Goal: Task Accomplishment & Management: Complete application form

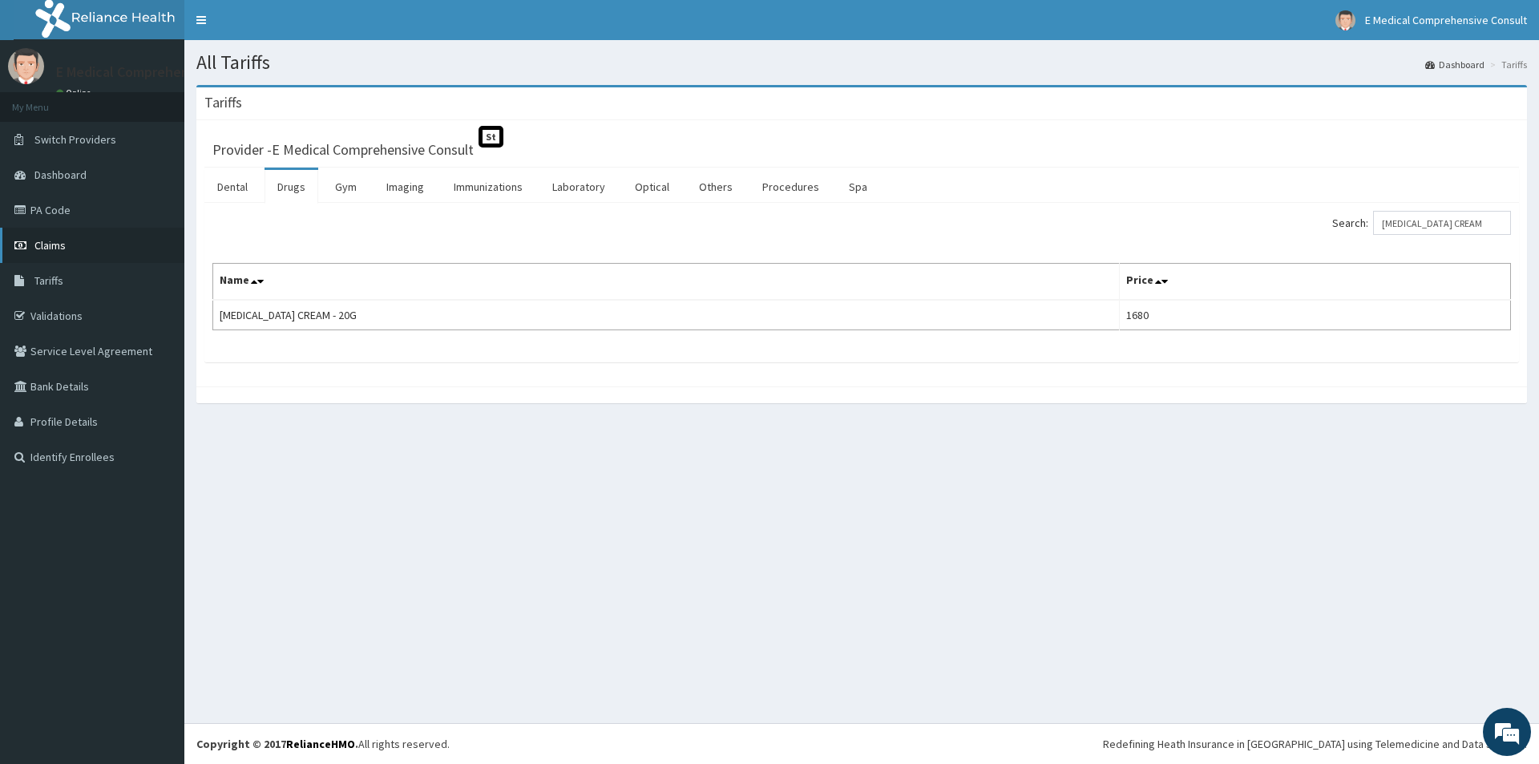
click at [41, 241] on span "Claims" at bounding box center [49, 245] width 31 height 14
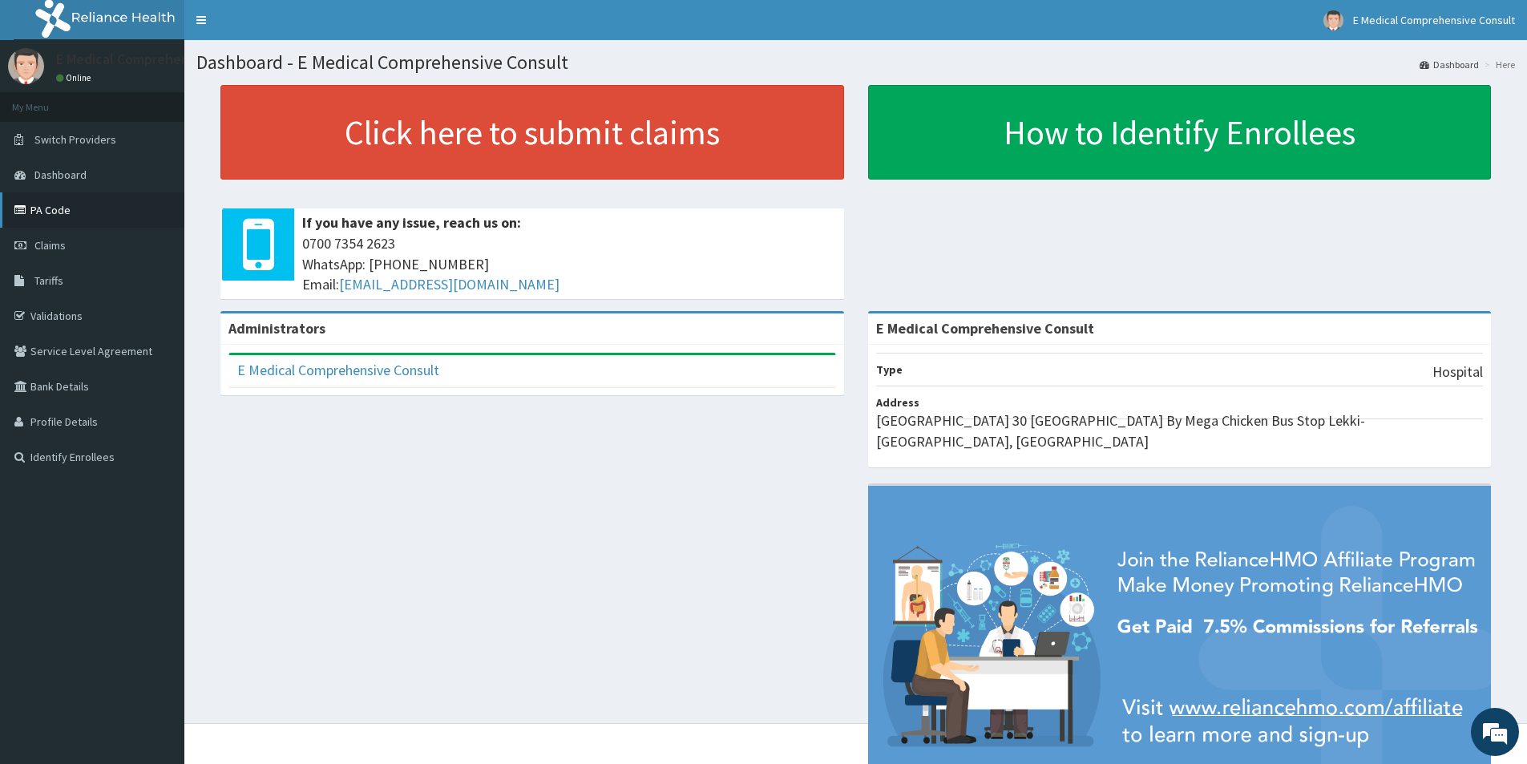
click at [46, 213] on link "PA Code" at bounding box center [92, 209] width 184 height 35
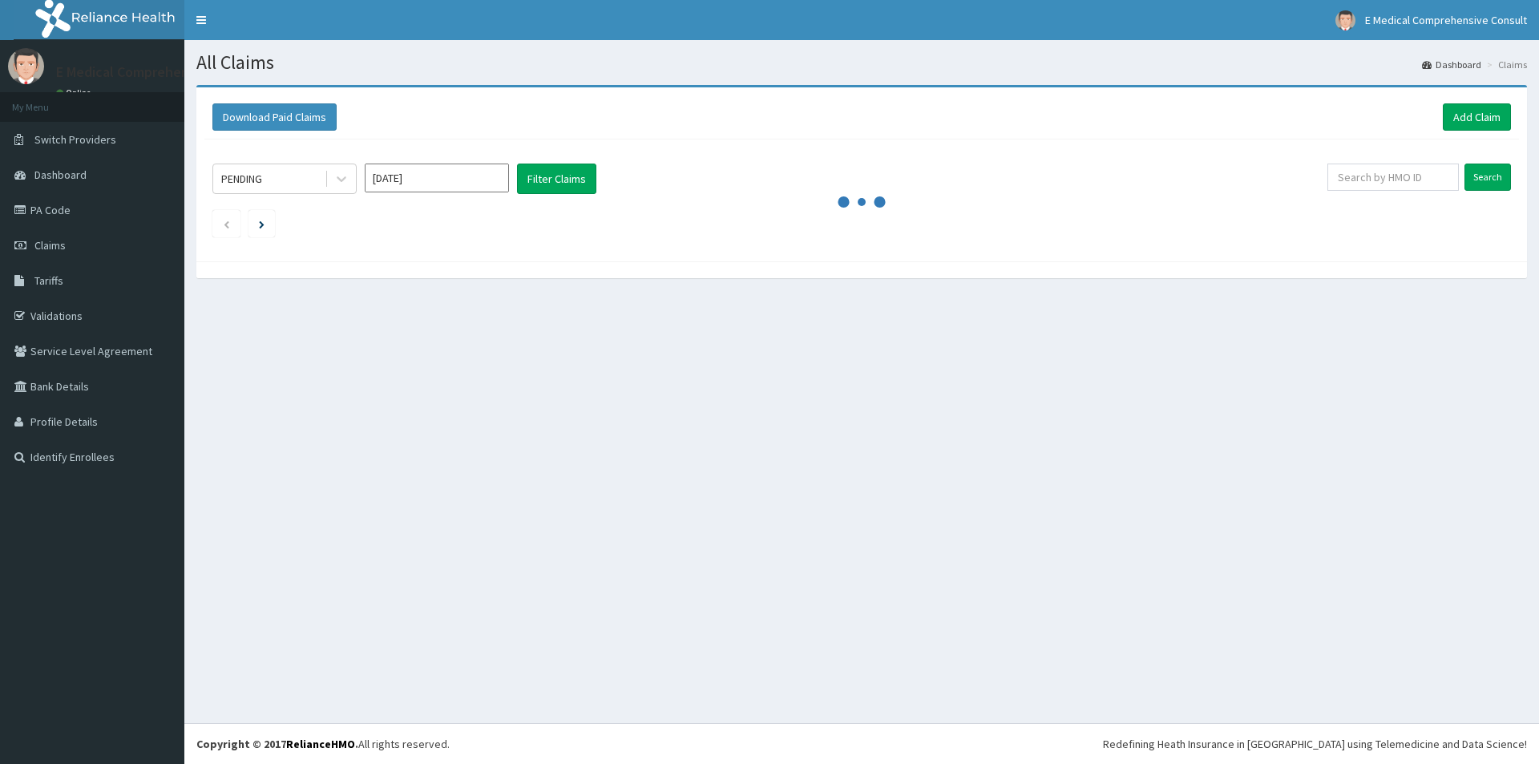
click at [1481, 115] on link "Add Claim" at bounding box center [1477, 116] width 68 height 27
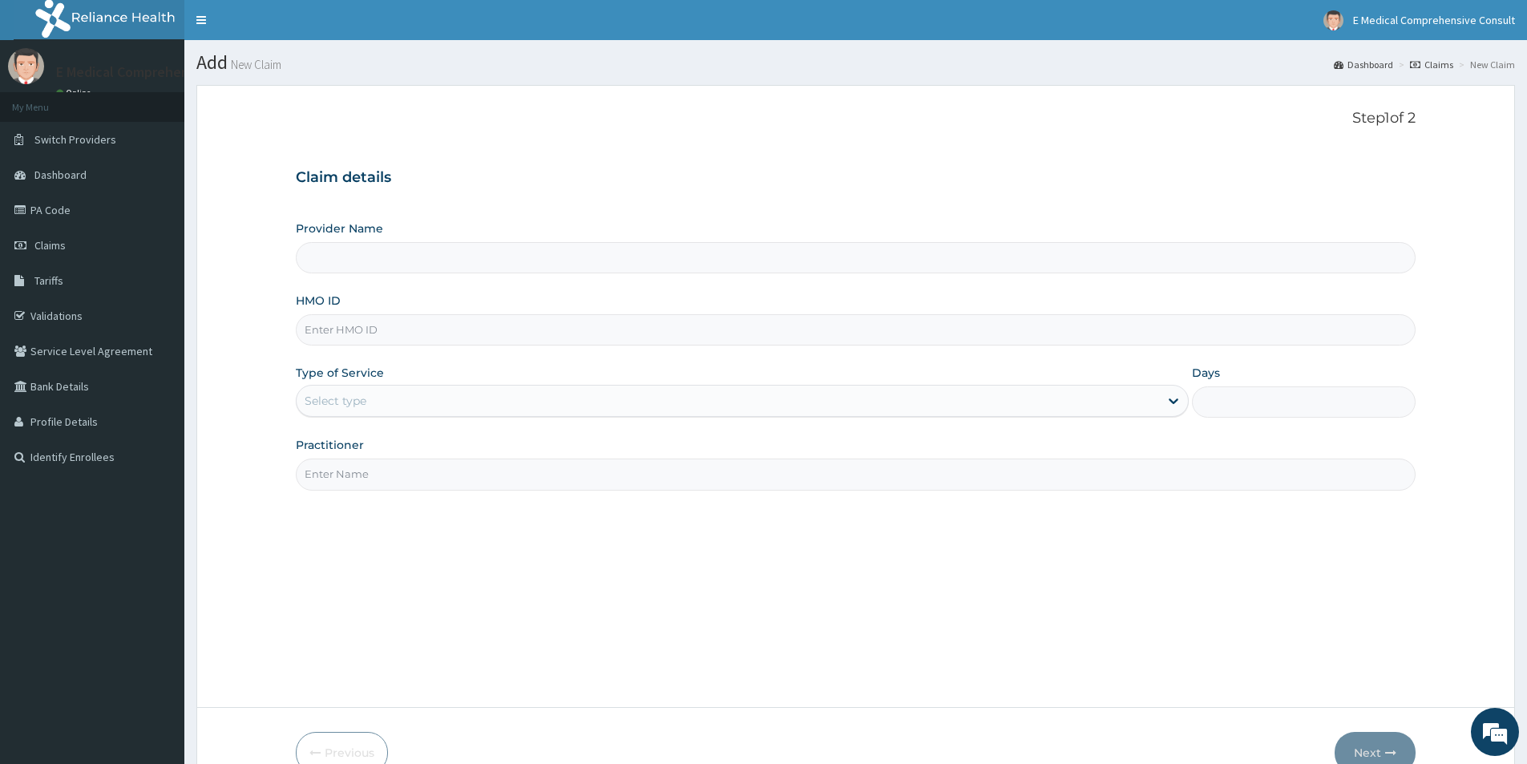
type input "E Medical Comprehensive Consult"
click at [354, 327] on input "HMO ID" at bounding box center [856, 329] width 1120 height 31
paste input "IGE/10010/A"
type input "IGE/10010/A"
click at [361, 405] on div "Select type" at bounding box center [336, 401] width 62 height 16
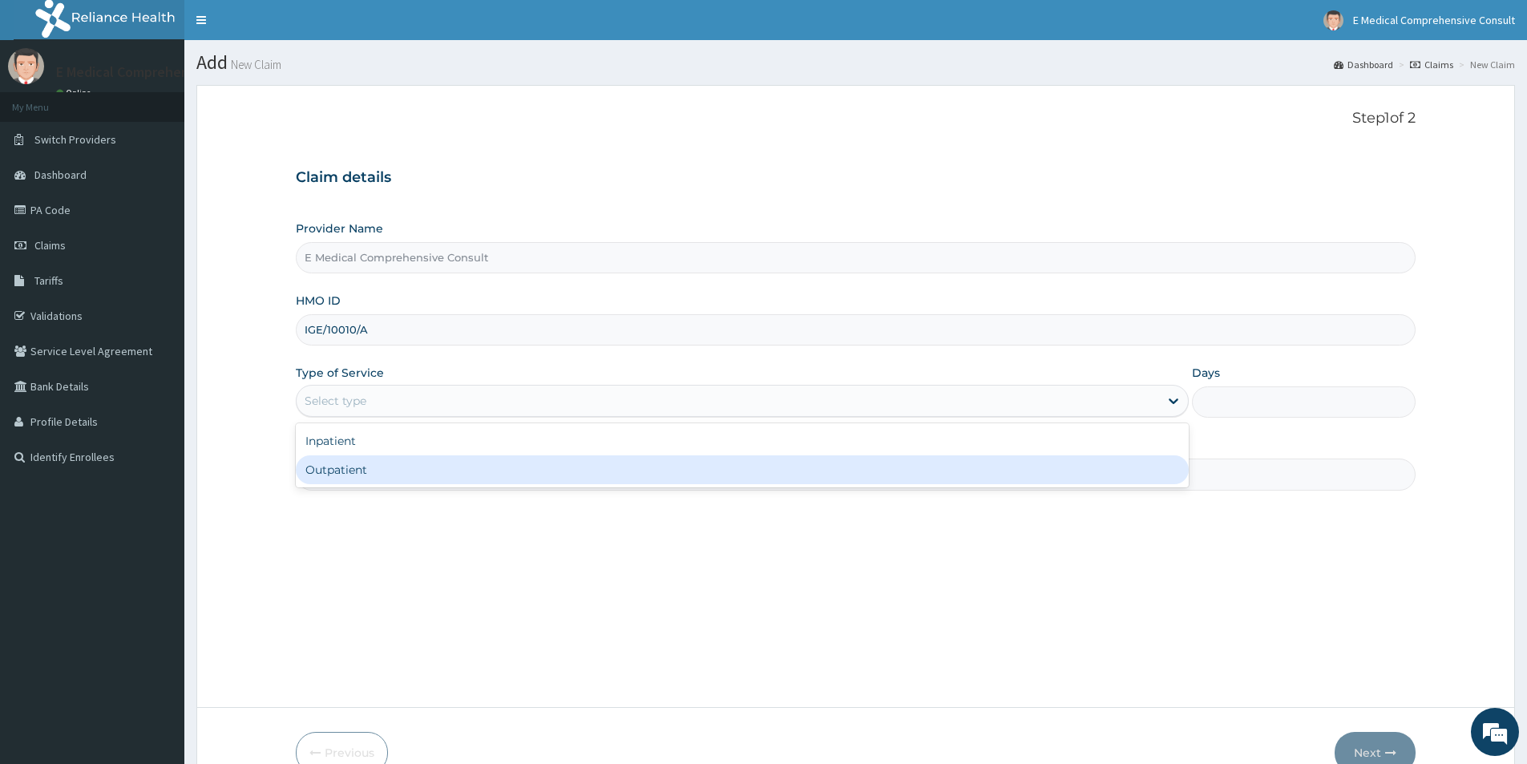
click at [364, 471] on div "Outpatient" at bounding box center [742, 469] width 893 height 29
type input "1"
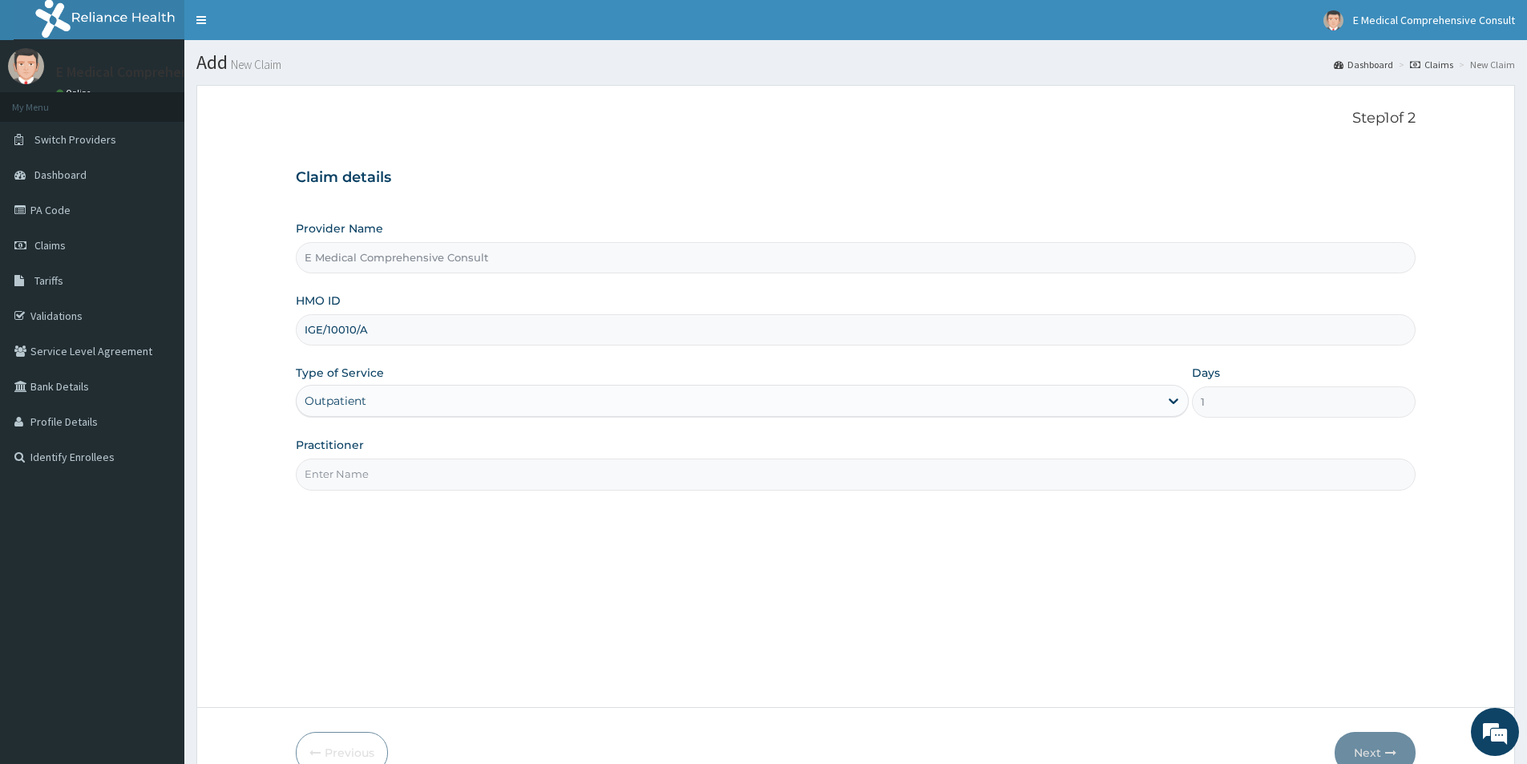
click at [356, 475] on input "Practitioner" at bounding box center [856, 474] width 1120 height 31
type input "[PERSON_NAME]"
click at [1369, 754] on button "Next" at bounding box center [1375, 753] width 81 height 42
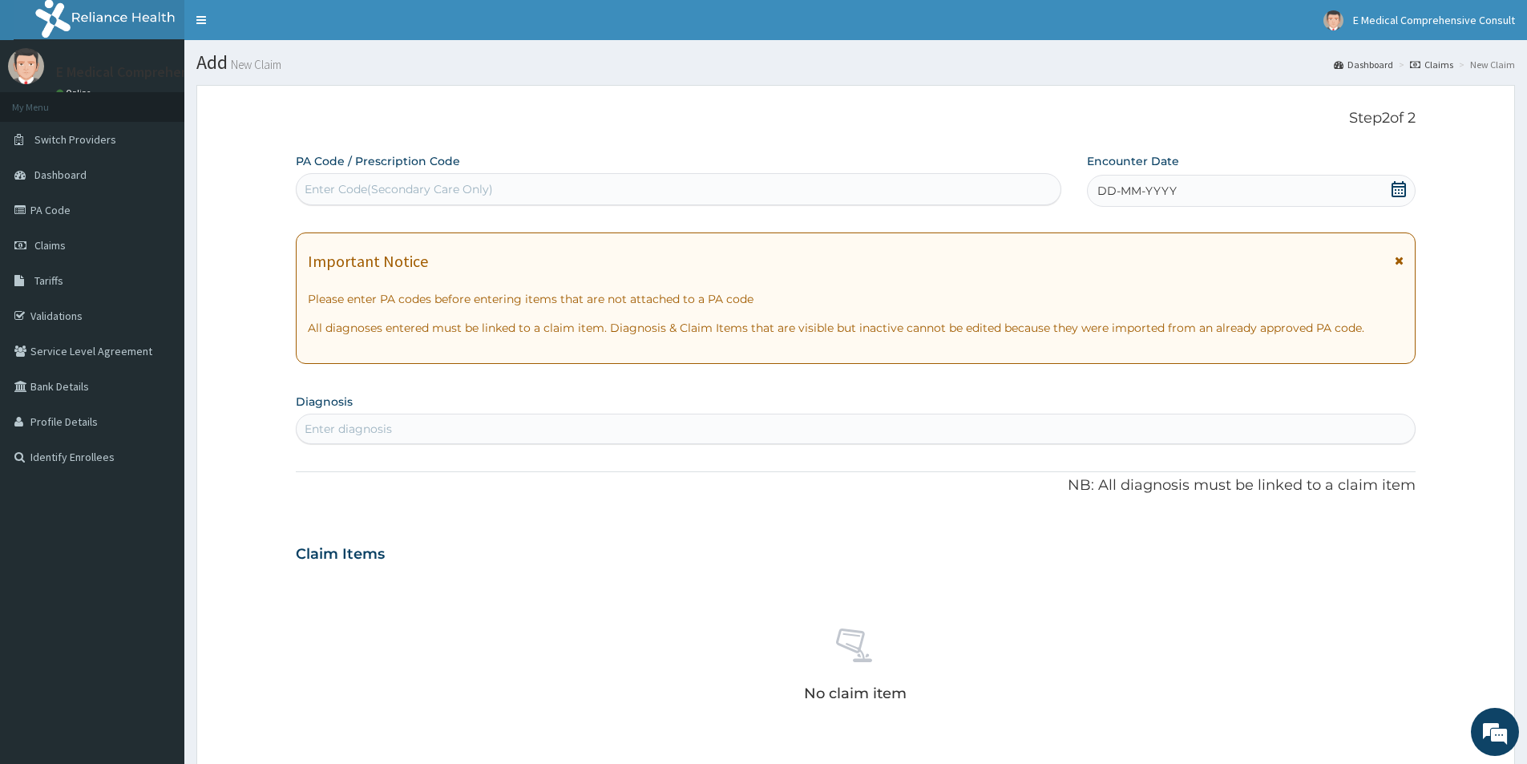
click at [419, 196] on div "Enter Code(Secondary Care Only)" at bounding box center [399, 189] width 188 height 16
paste input "PA/1D734A"
type input "PA/1D734A"
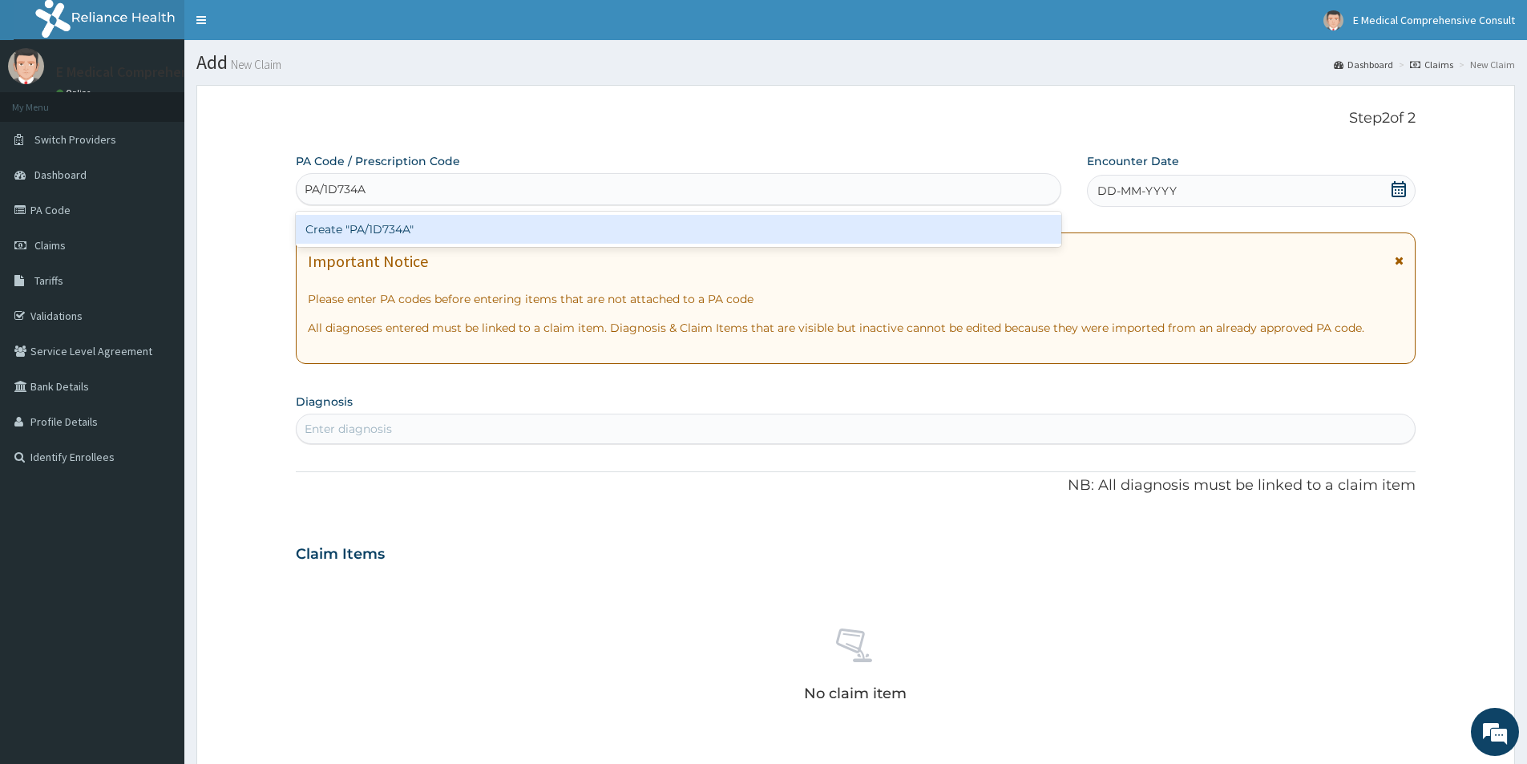
click at [403, 227] on div "Create "PA/1D734A"" at bounding box center [679, 229] width 766 height 29
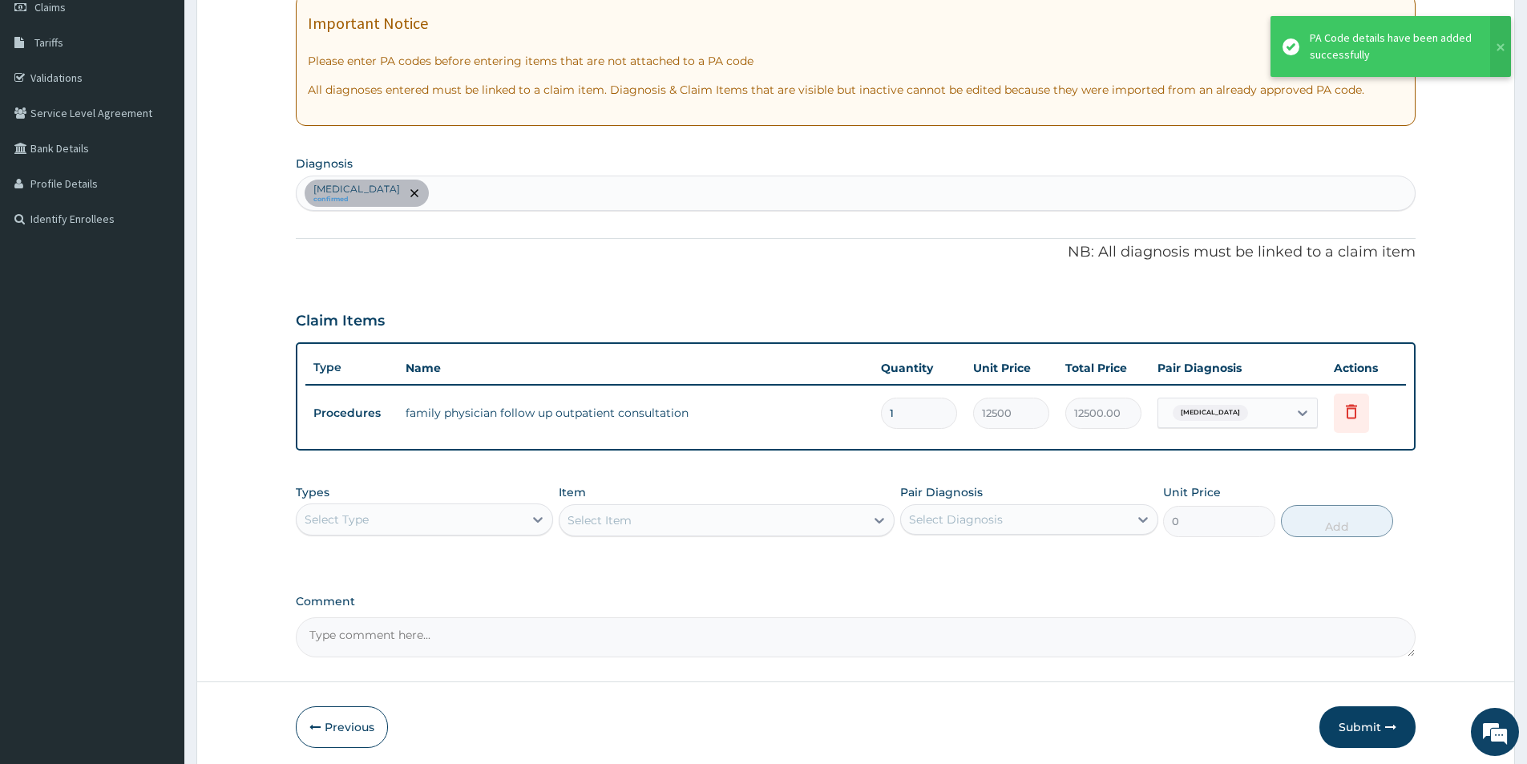
scroll to position [241, 0]
click at [1359, 725] on button "Submit" at bounding box center [1368, 725] width 96 height 42
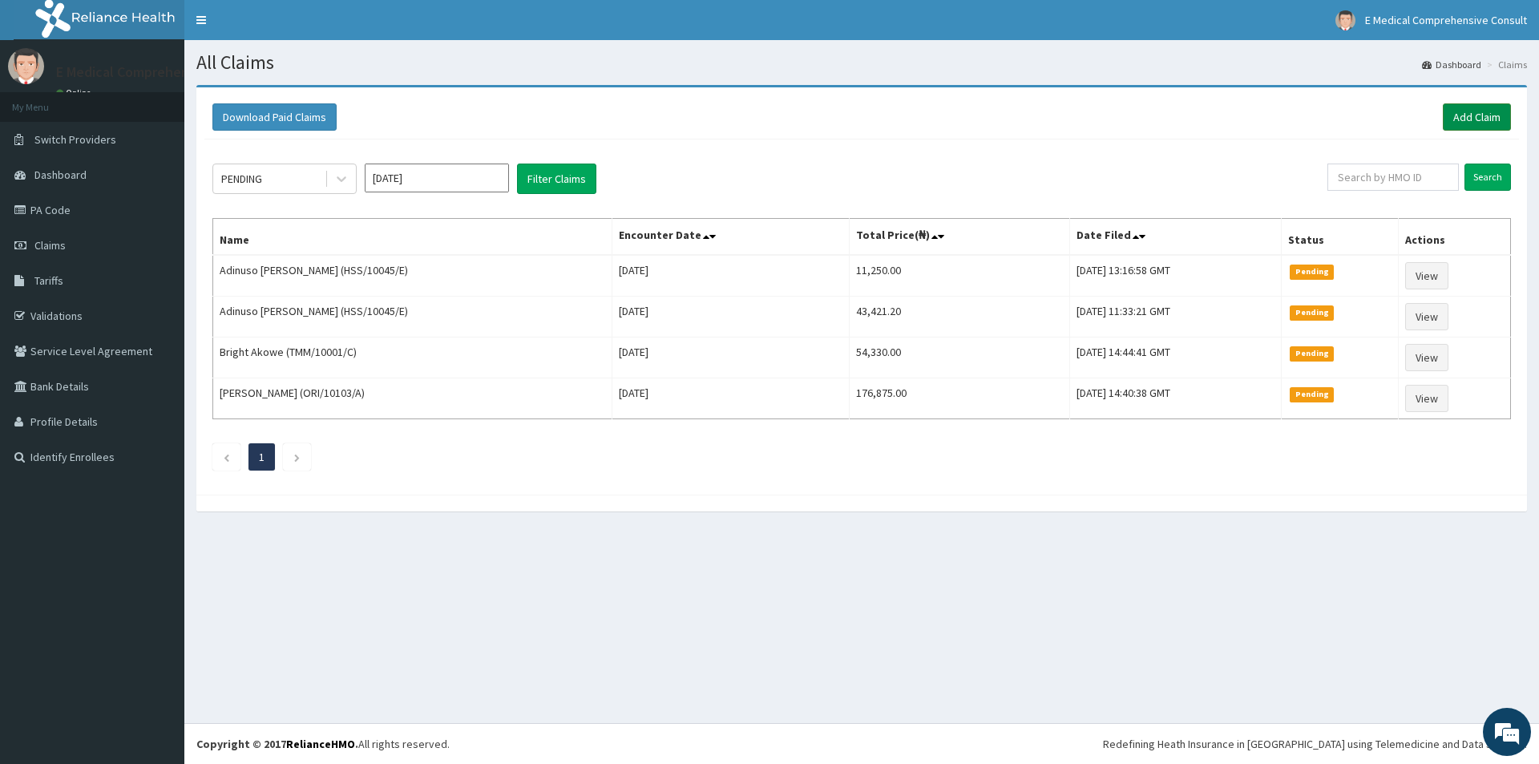
click at [1479, 110] on link "Add Claim" at bounding box center [1477, 116] width 68 height 27
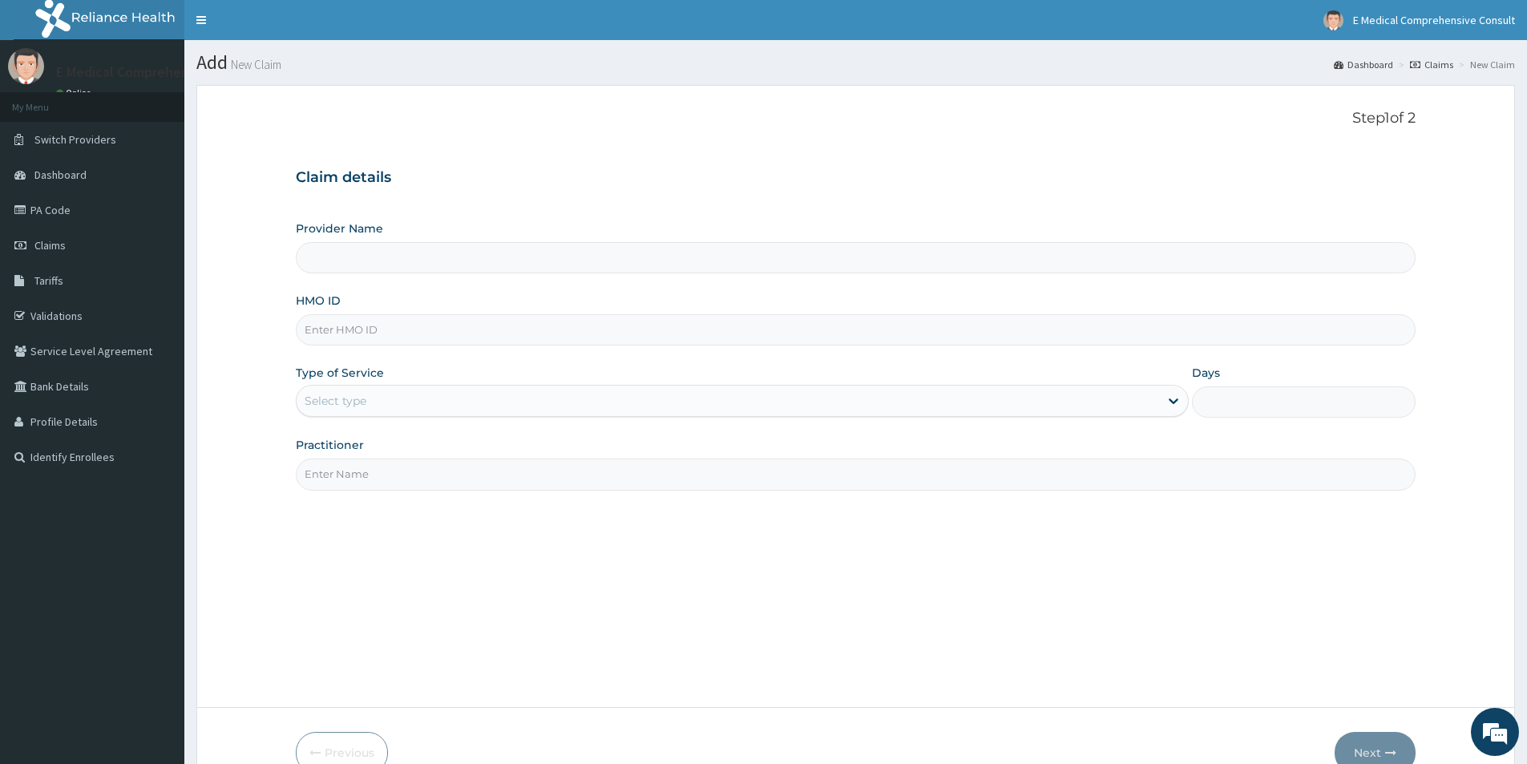
click at [435, 339] on input "HMO ID" at bounding box center [856, 329] width 1120 height 31
type input "E Medical Comprehensive Consult"
paste input "FML/10004/A"
type input "FML/10004/A"
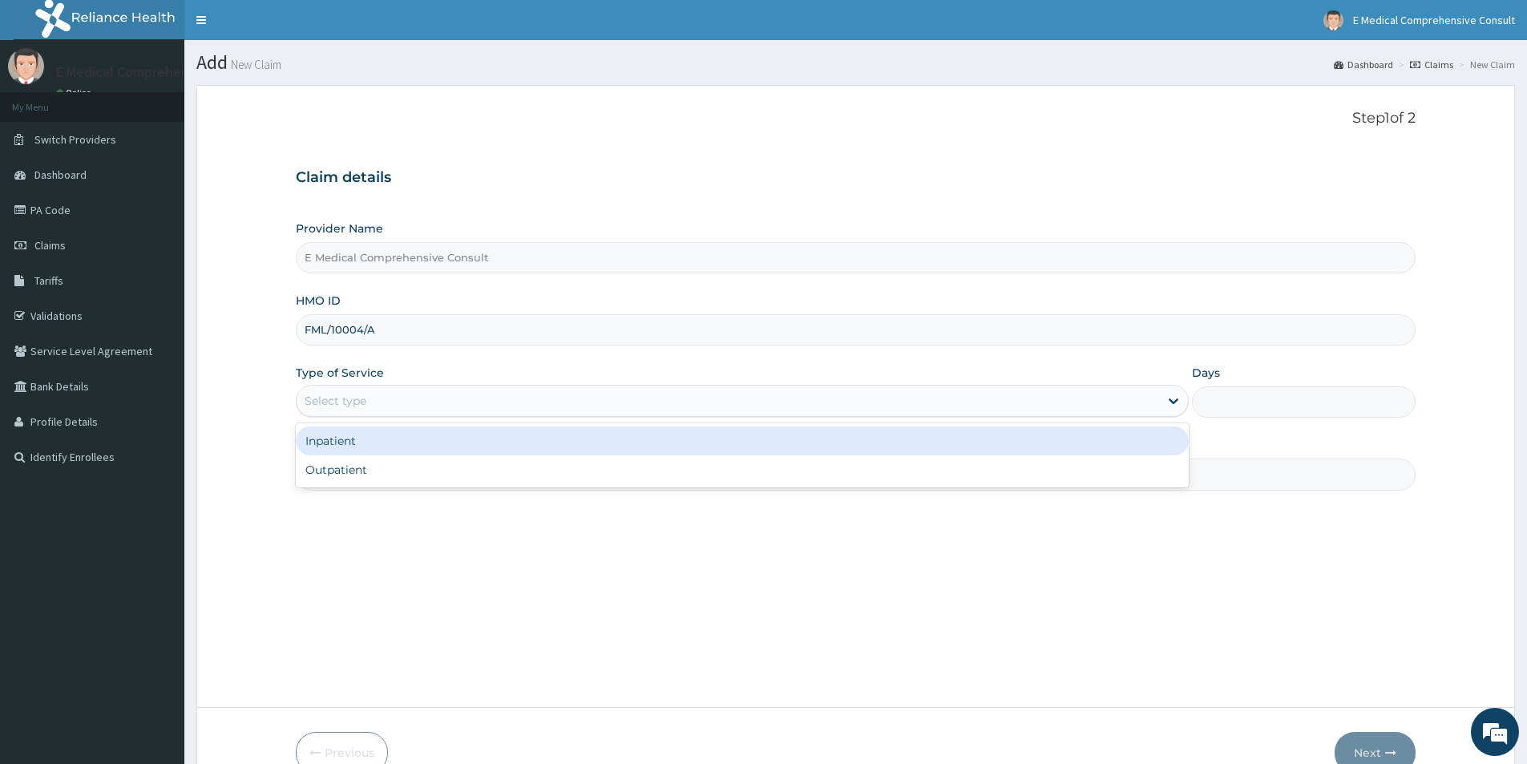
click at [342, 402] on div "Select type" at bounding box center [336, 401] width 62 height 16
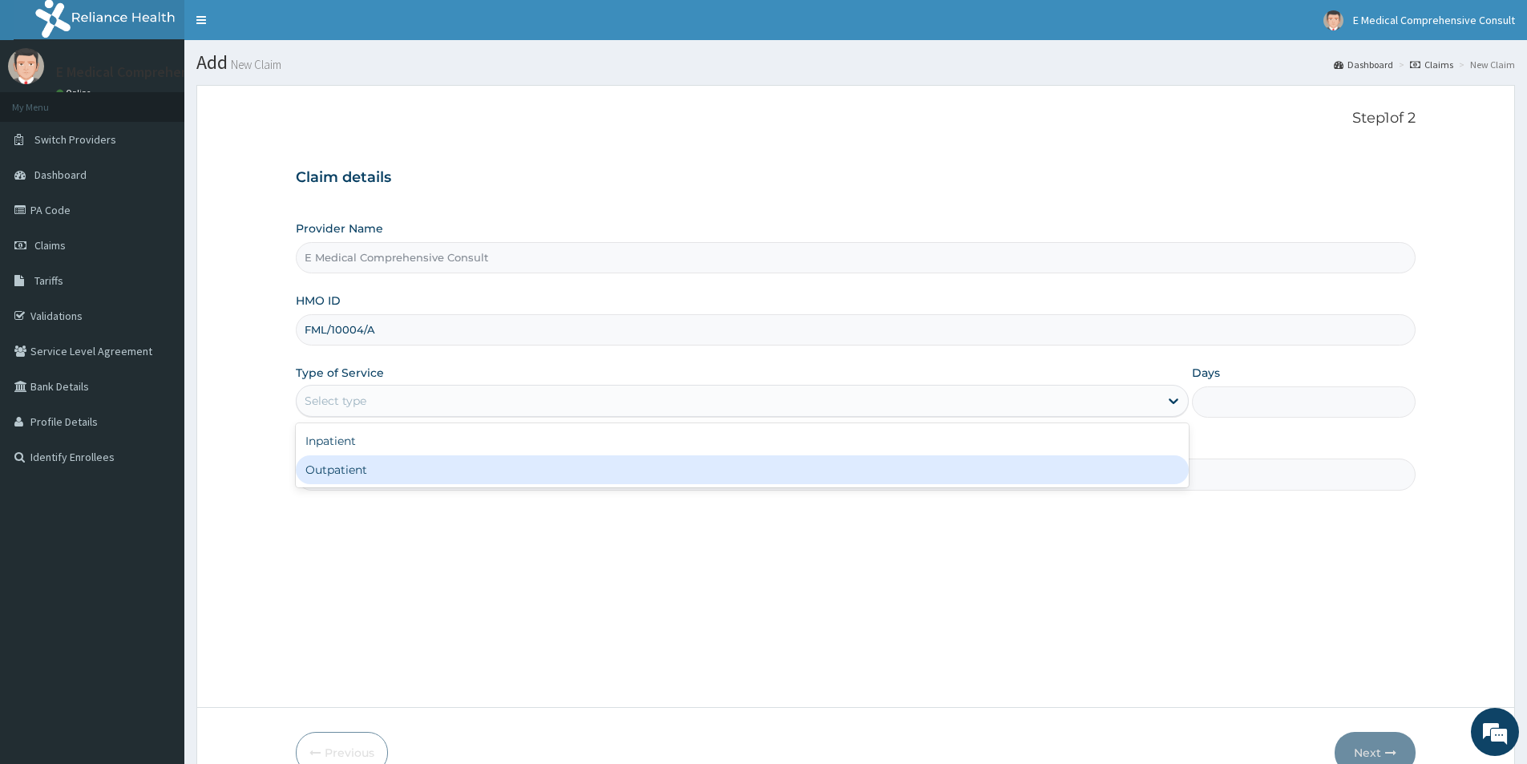
click at [319, 480] on div "Outpatient" at bounding box center [742, 469] width 893 height 29
type input "1"
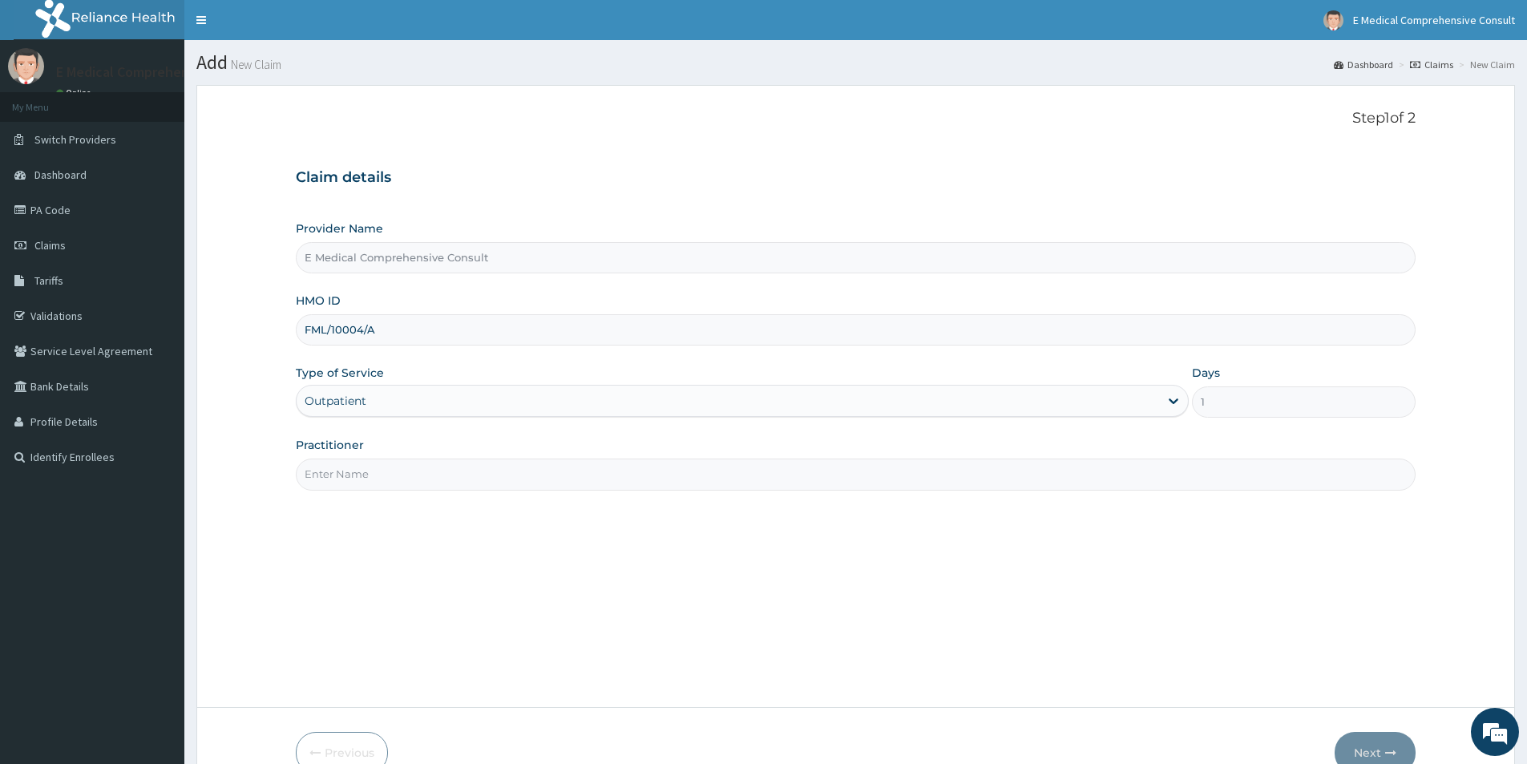
click at [332, 480] on input "Practitioner" at bounding box center [856, 474] width 1120 height 31
type input "[PERSON_NAME]"
click at [1375, 754] on button "Next" at bounding box center [1375, 753] width 81 height 42
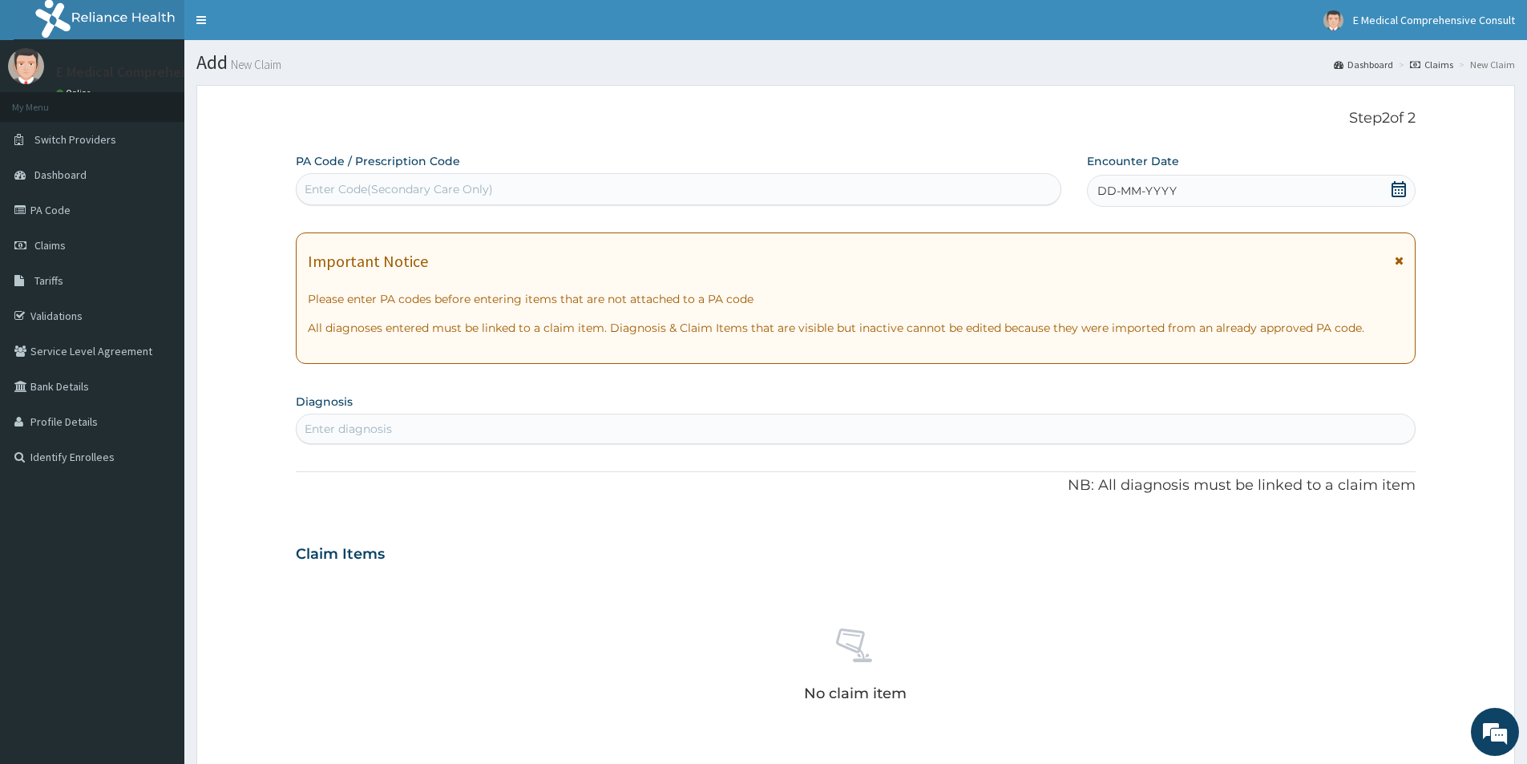
click at [604, 196] on div "Enter Code(Secondary Care Only)" at bounding box center [679, 189] width 764 height 26
paste input "PA/175774"
type input "PA/175774"
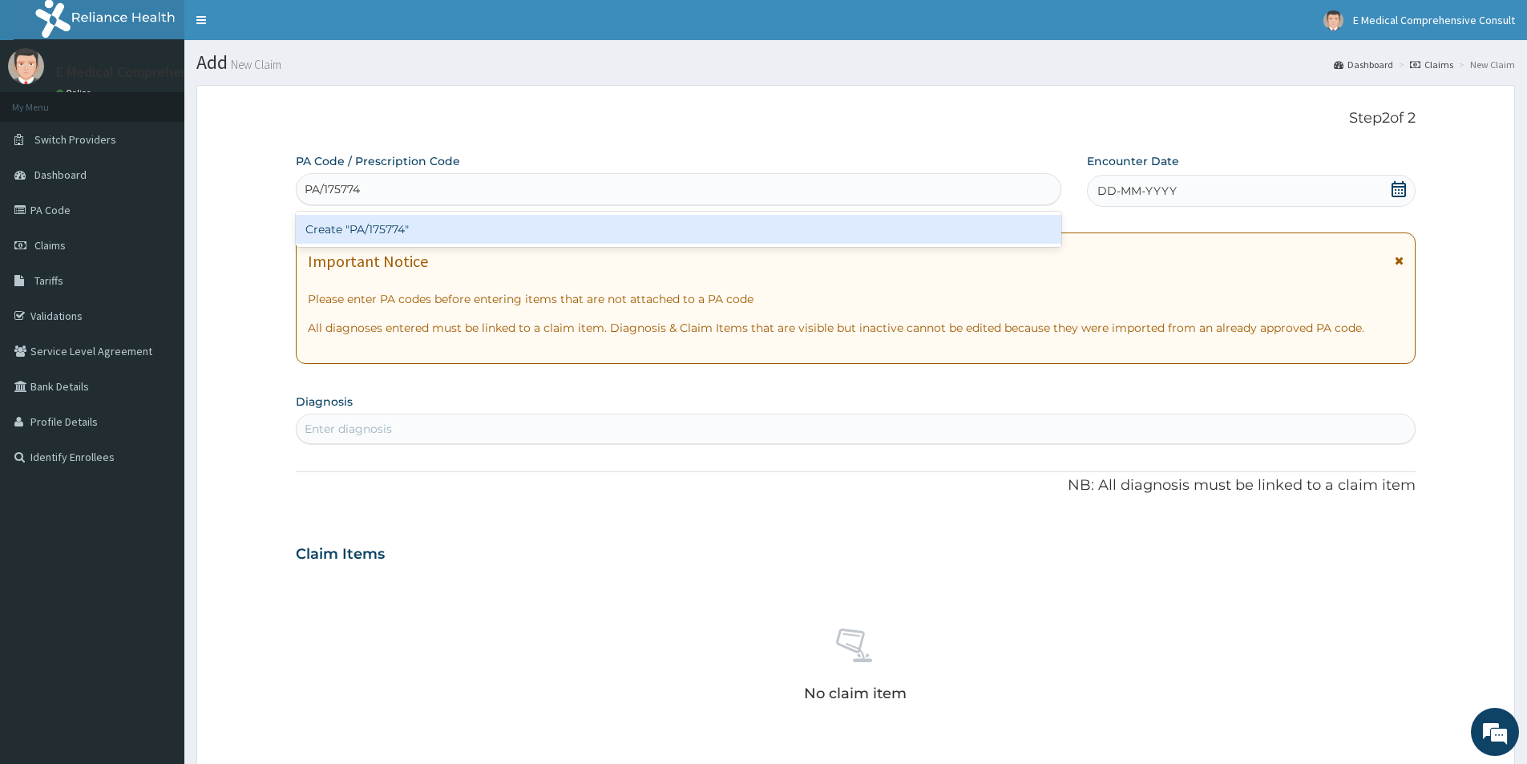
click at [630, 220] on div "Create "PA/175774"" at bounding box center [679, 229] width 766 height 29
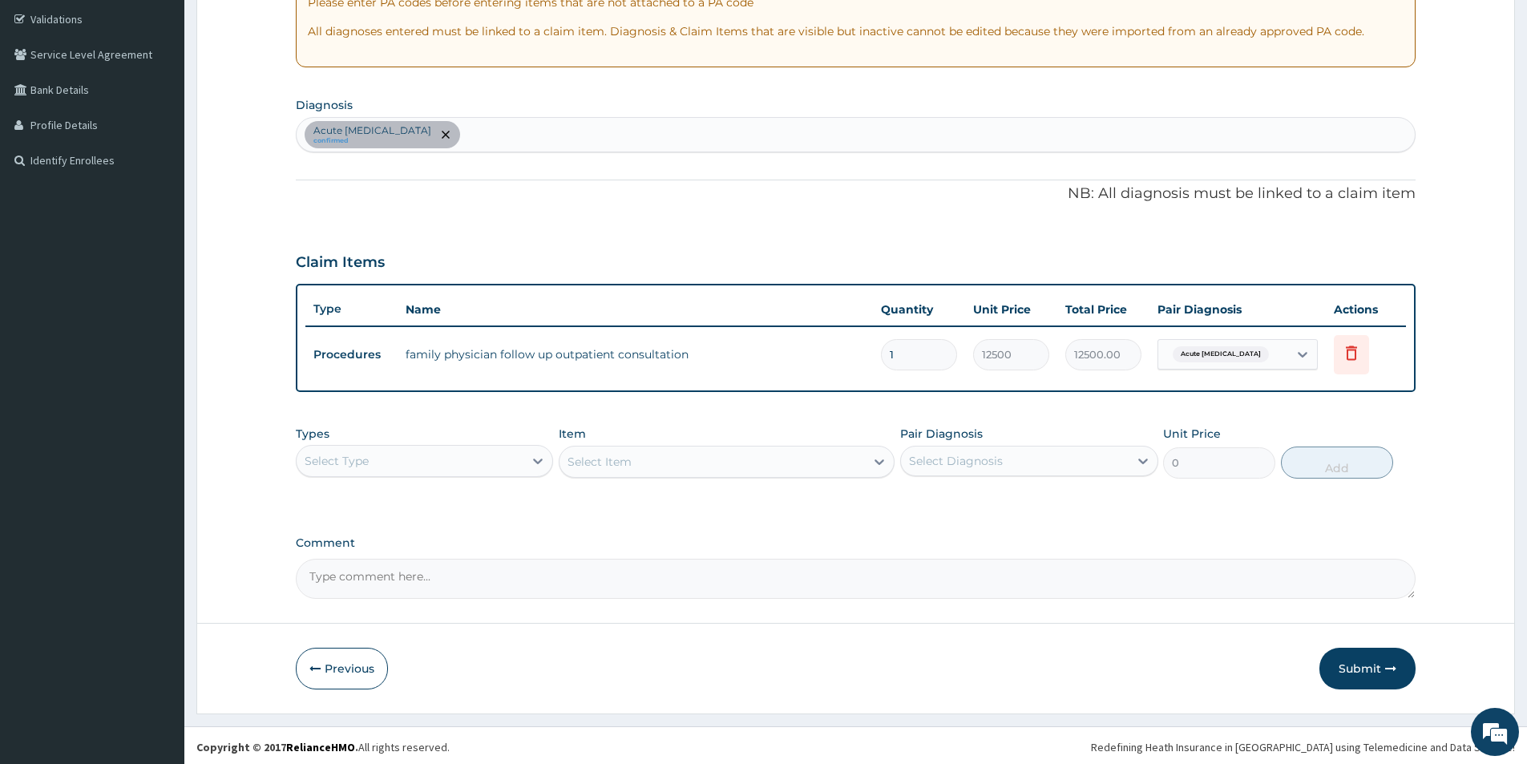
scroll to position [300, 0]
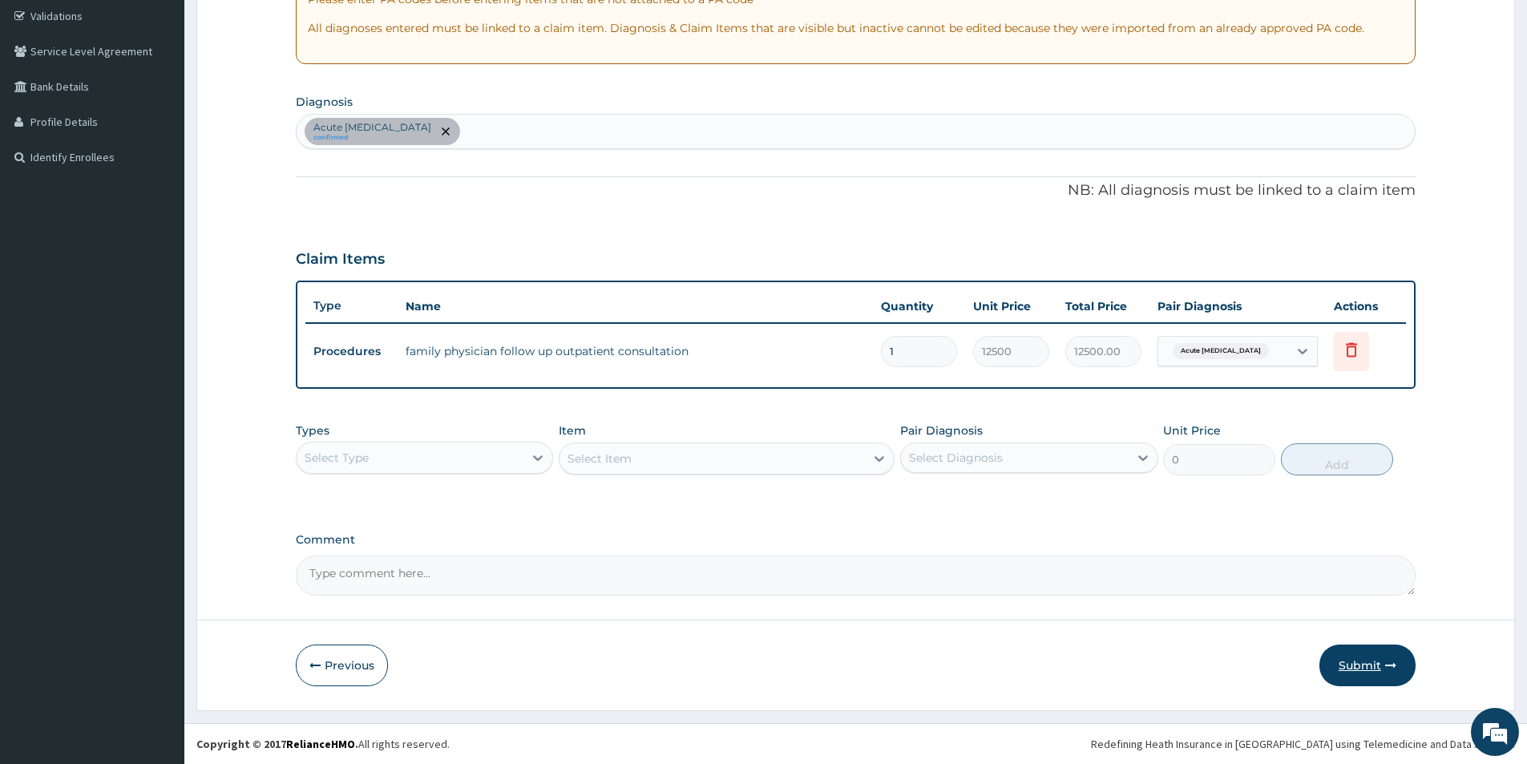
click at [1357, 670] on button "Submit" at bounding box center [1368, 666] width 96 height 42
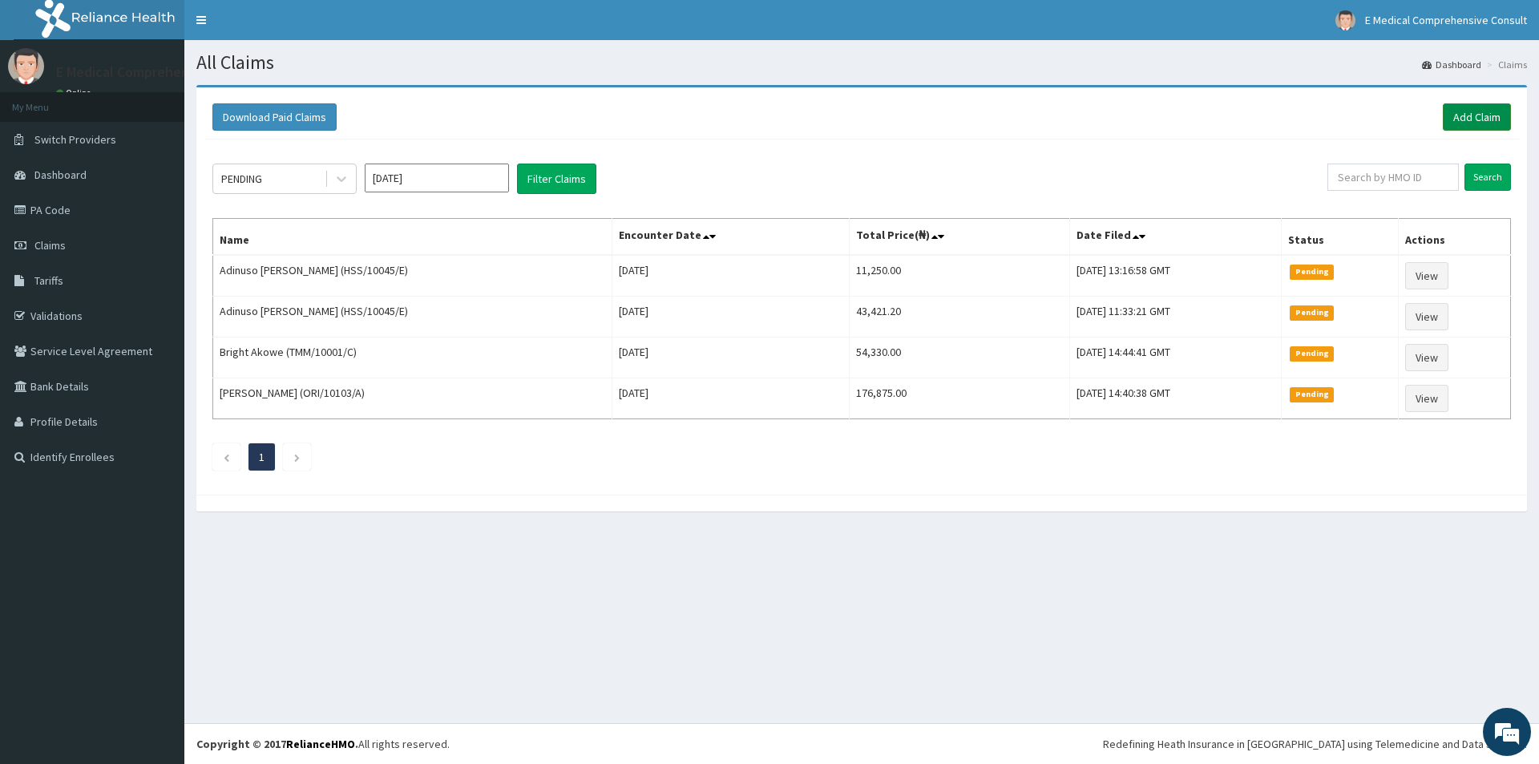
click at [1470, 121] on link "Add Claim" at bounding box center [1477, 116] width 68 height 27
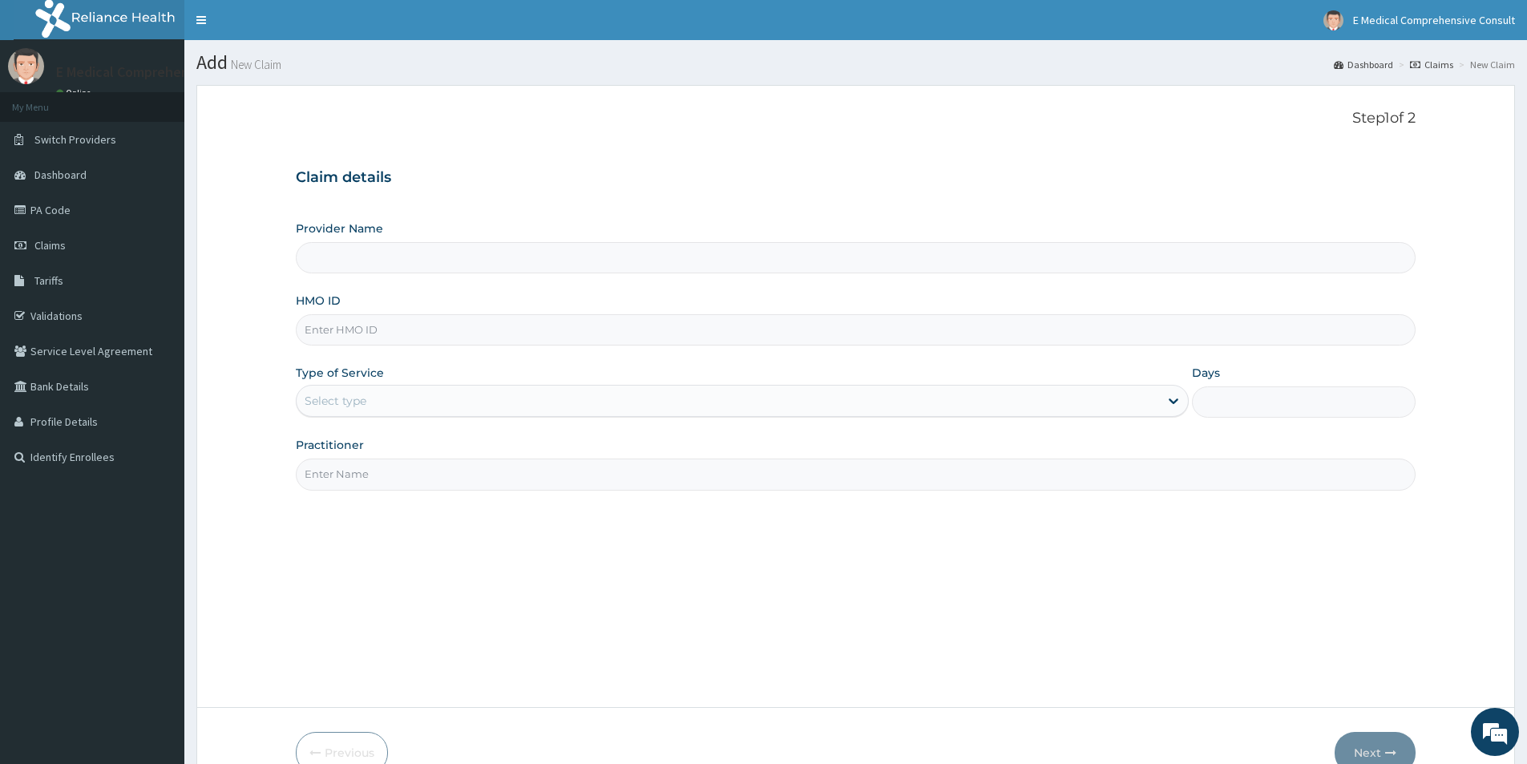
type input "E Medical Comprehensive Consult"
click at [374, 327] on input "HMO ID" at bounding box center [856, 329] width 1120 height 31
paste input "WOL/10008/A"
type input "WOL/10008/A"
click at [350, 402] on div "Select type" at bounding box center [336, 401] width 62 height 16
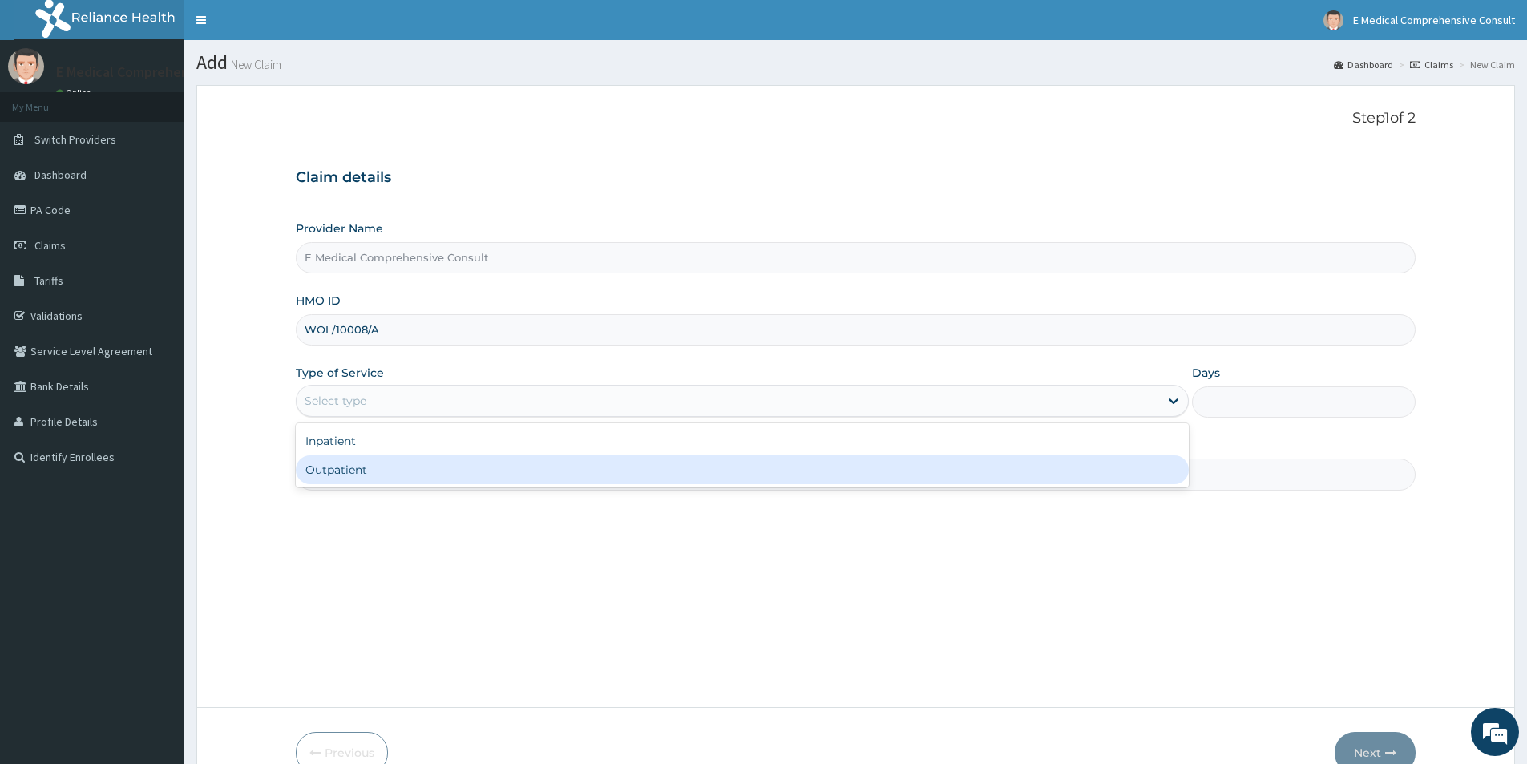
click at [349, 467] on div "Outpatient" at bounding box center [742, 469] width 893 height 29
type input "1"
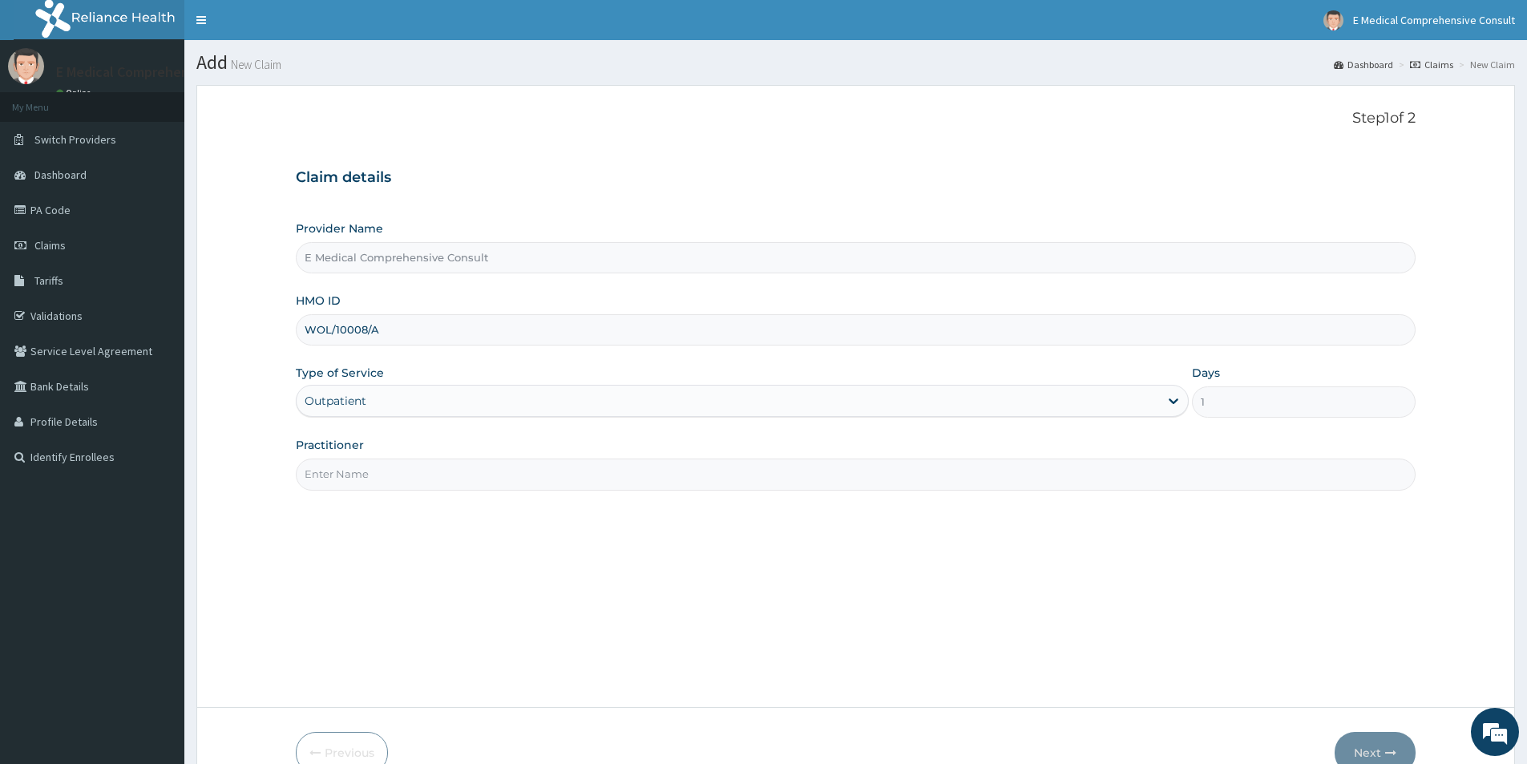
click at [350, 471] on input "Practitioner" at bounding box center [856, 474] width 1120 height 31
type input "[PERSON_NAME]"
click at [1360, 745] on button "Next" at bounding box center [1375, 753] width 81 height 42
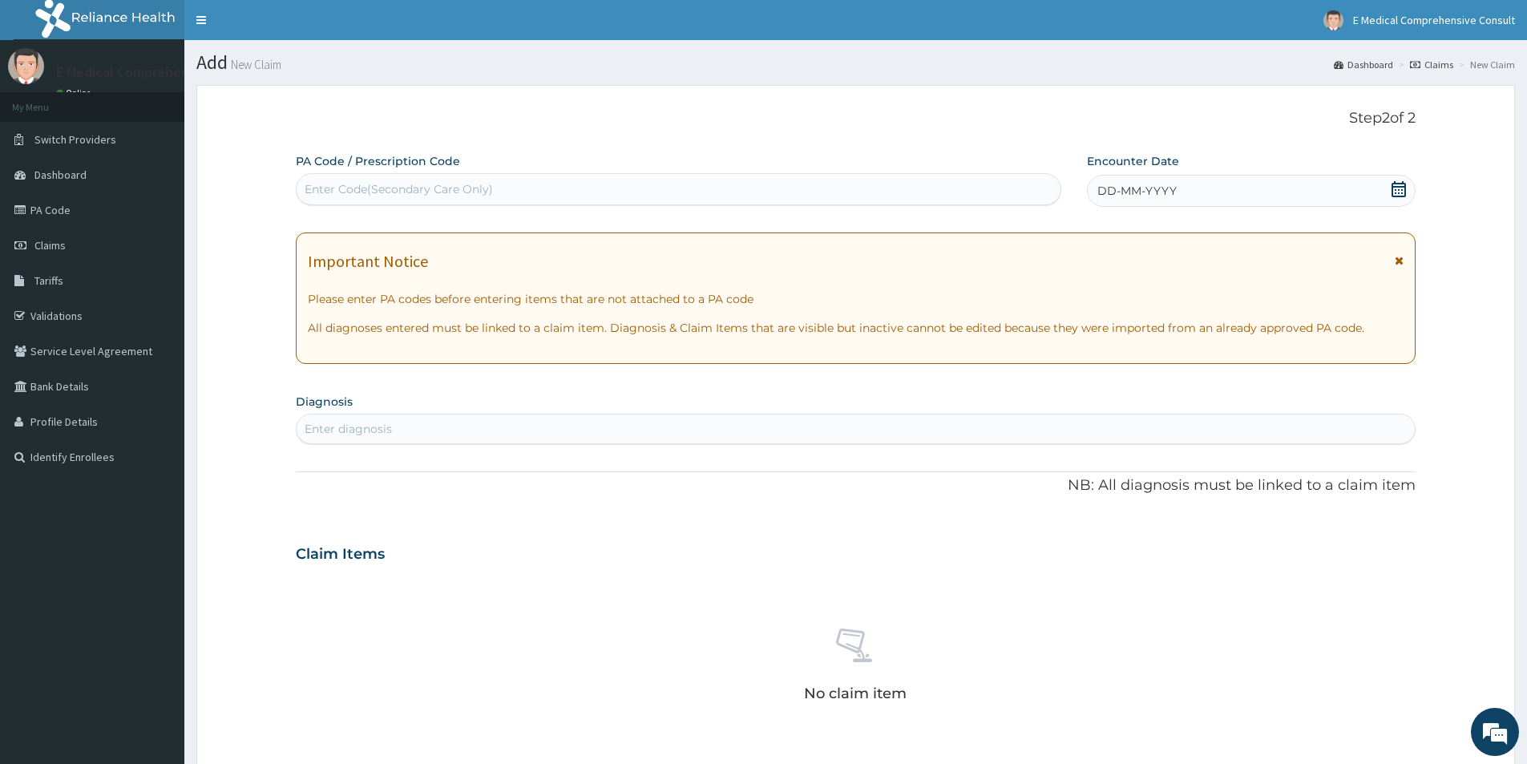
click at [495, 182] on div "Enter Code(Secondary Care Only)" at bounding box center [679, 189] width 764 height 26
paste input "PA/851370"
type input "PA/851370"
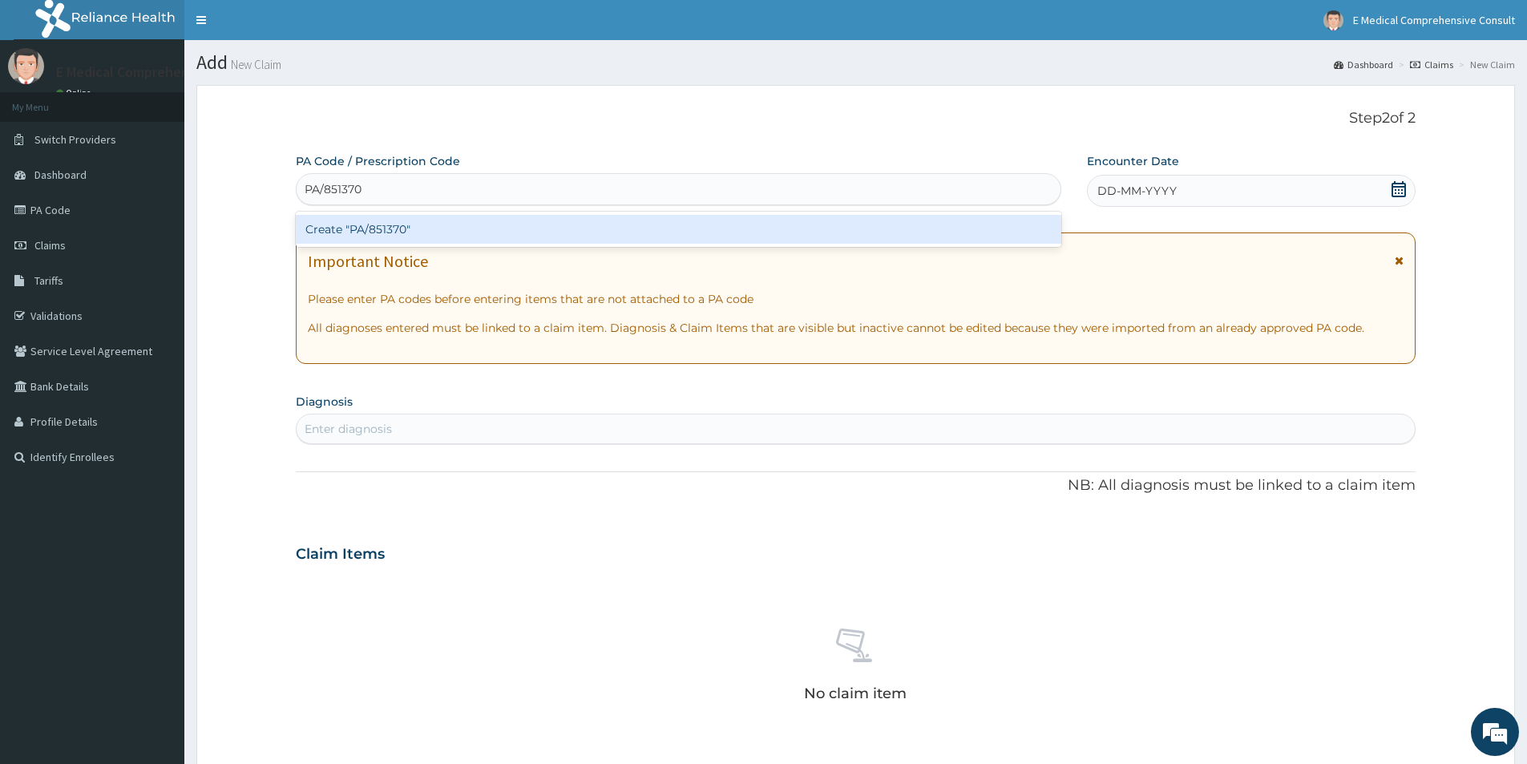
click at [359, 226] on div "Create "PA/851370"" at bounding box center [679, 229] width 766 height 29
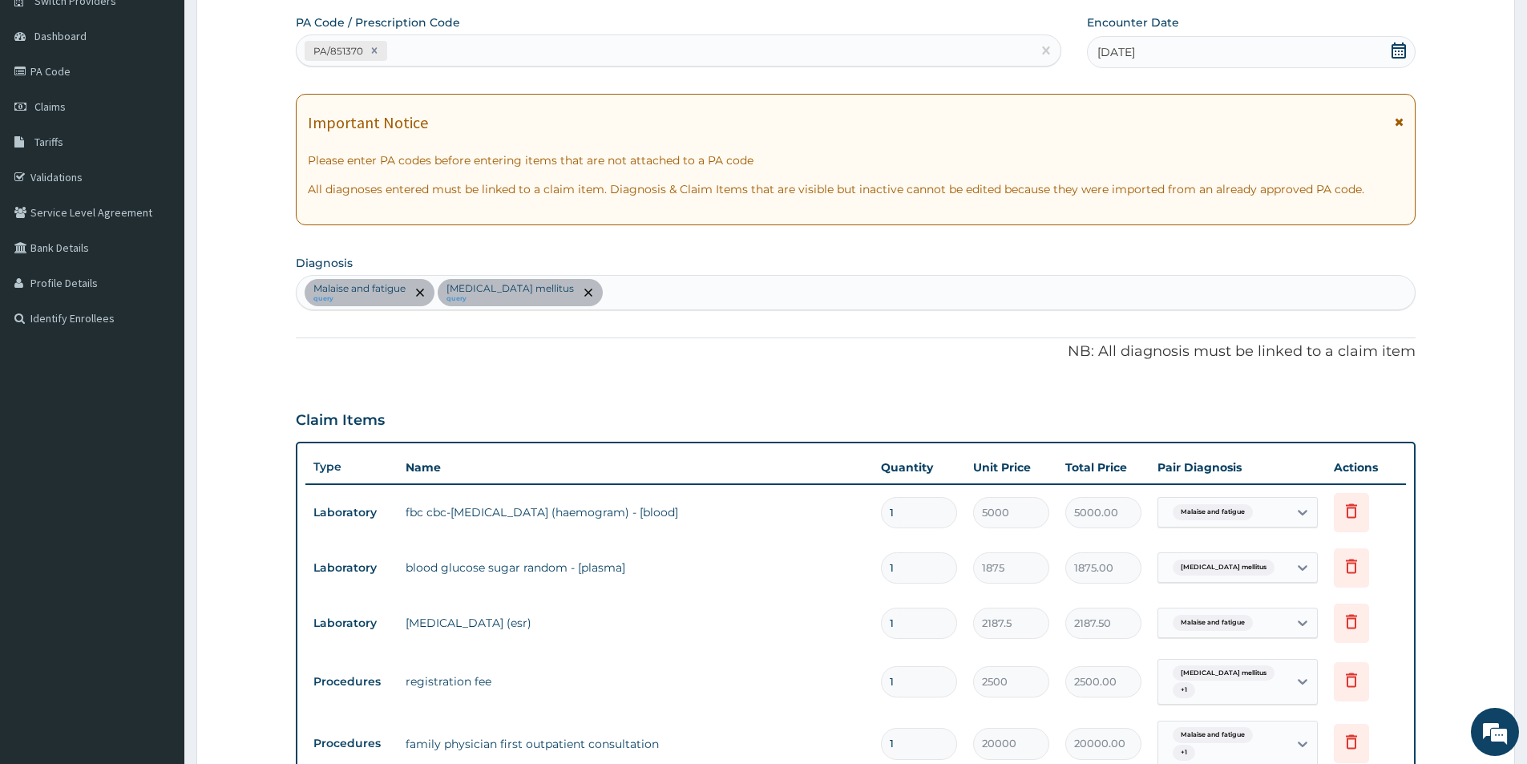
scroll to position [93, 0]
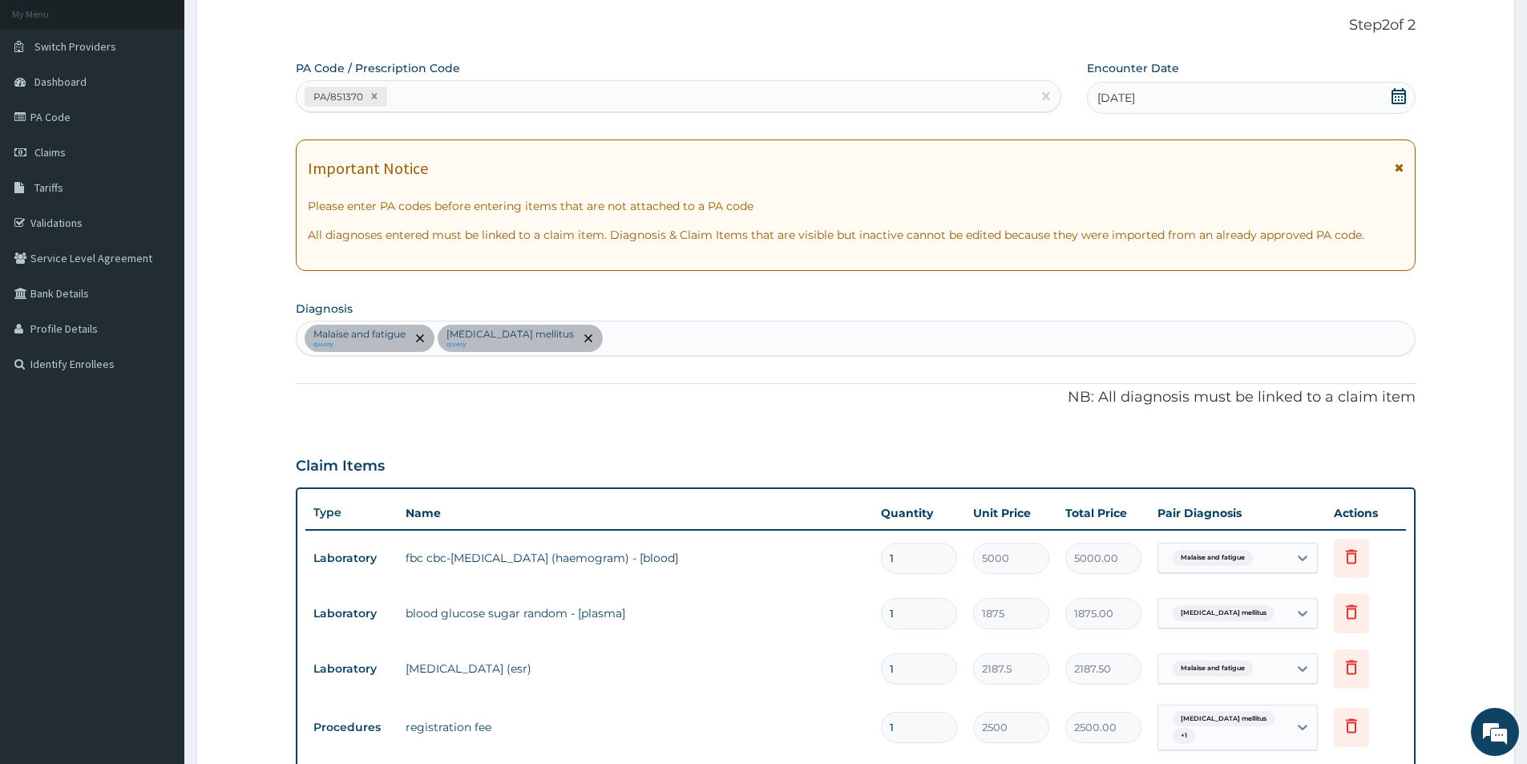
click at [467, 107] on div "PA/851370" at bounding box center [664, 96] width 735 height 26
paste input "PA/73100D"
type input "PA/73100D"
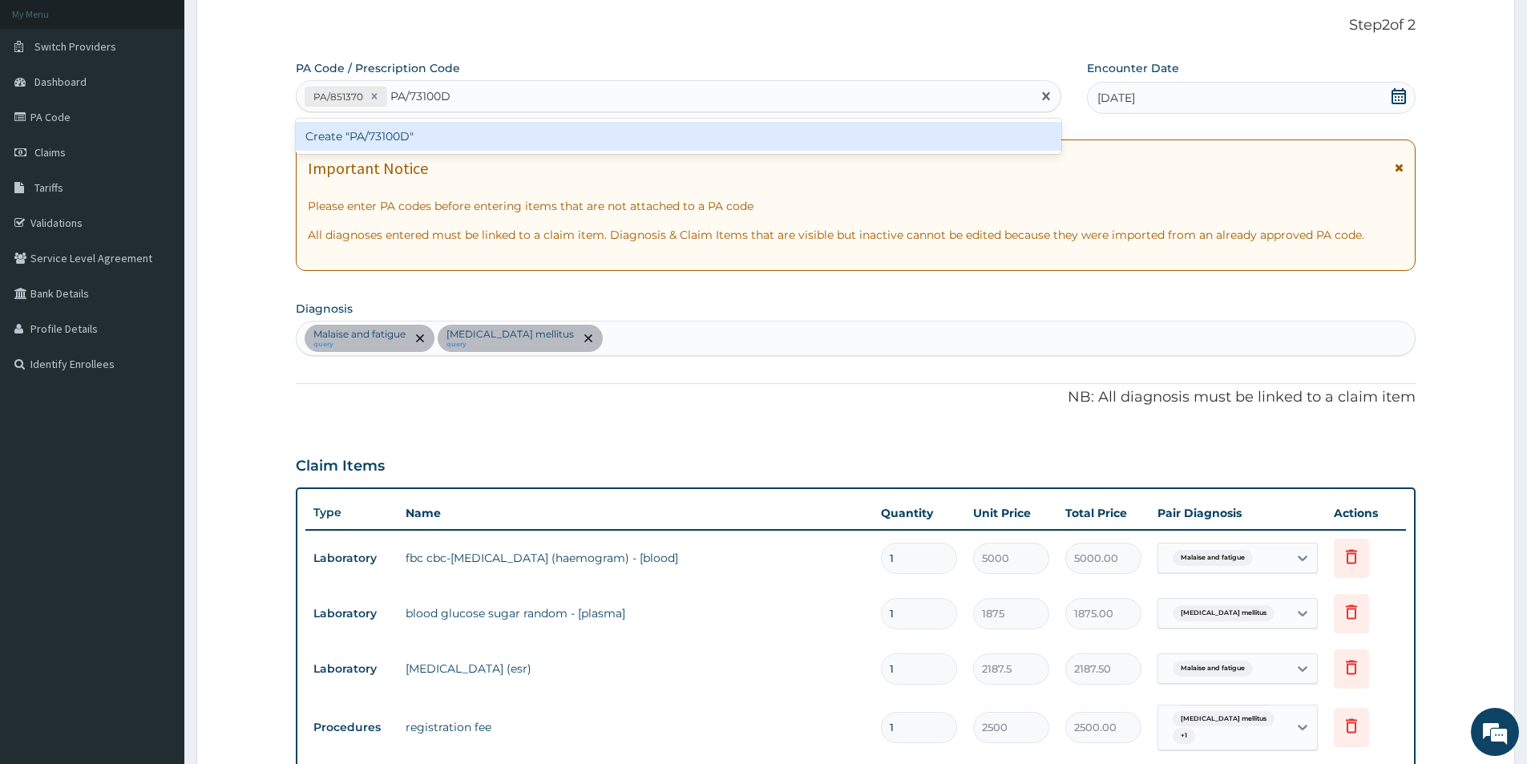
click at [429, 131] on div "Create "PA/73100D"" at bounding box center [679, 136] width 766 height 29
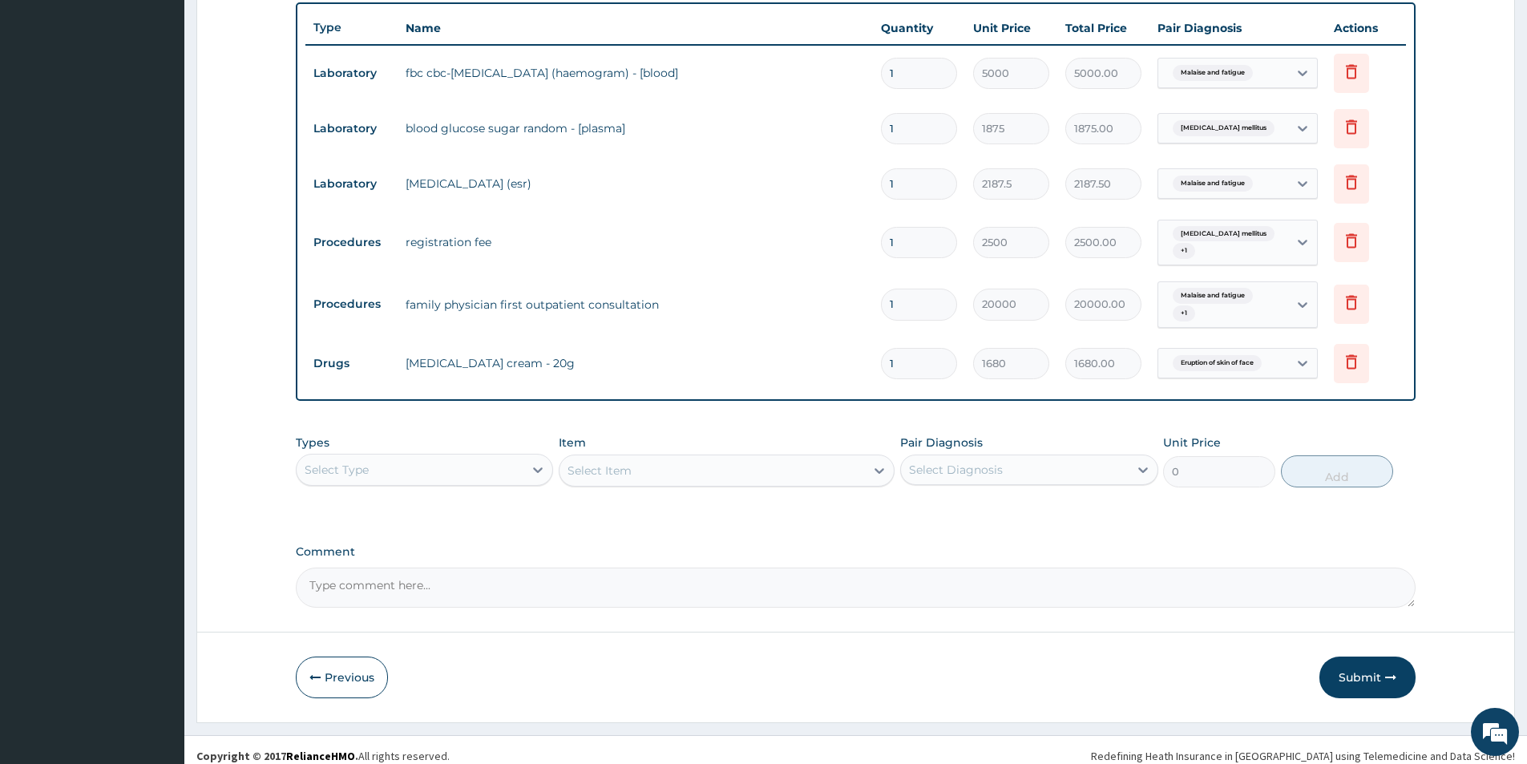
scroll to position [583, 0]
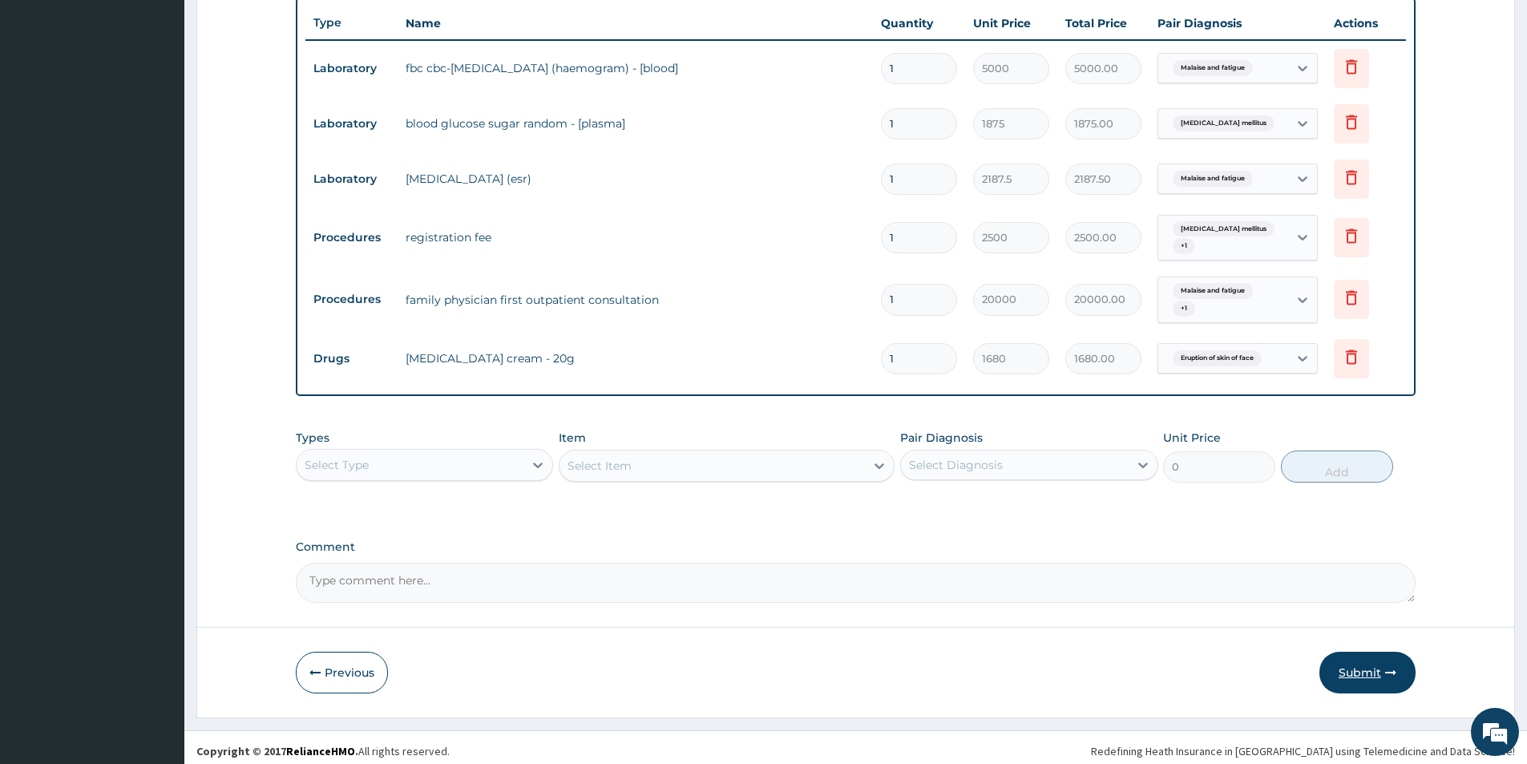
click at [1385, 672] on button "Submit" at bounding box center [1368, 673] width 96 height 42
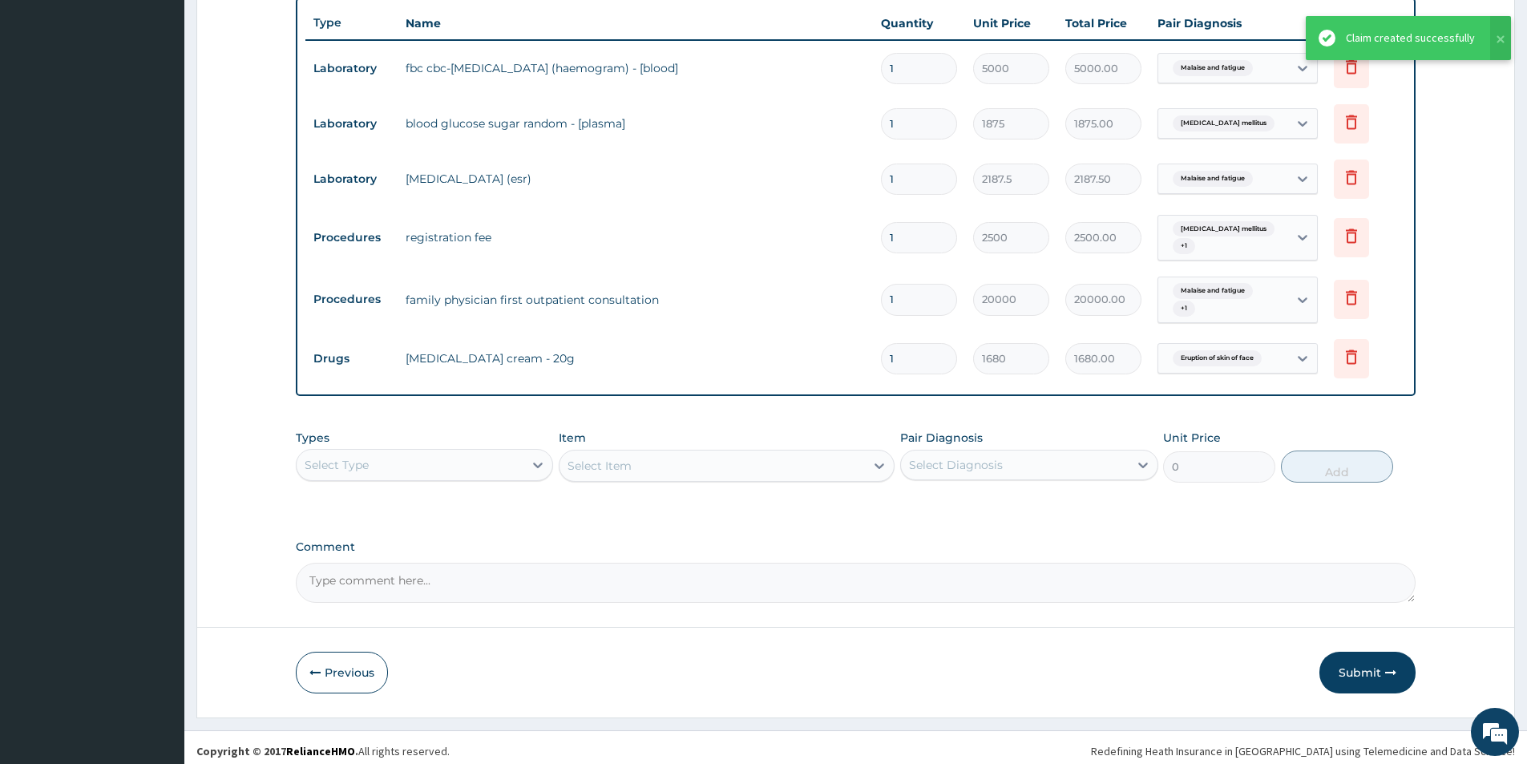
scroll to position [363, 0]
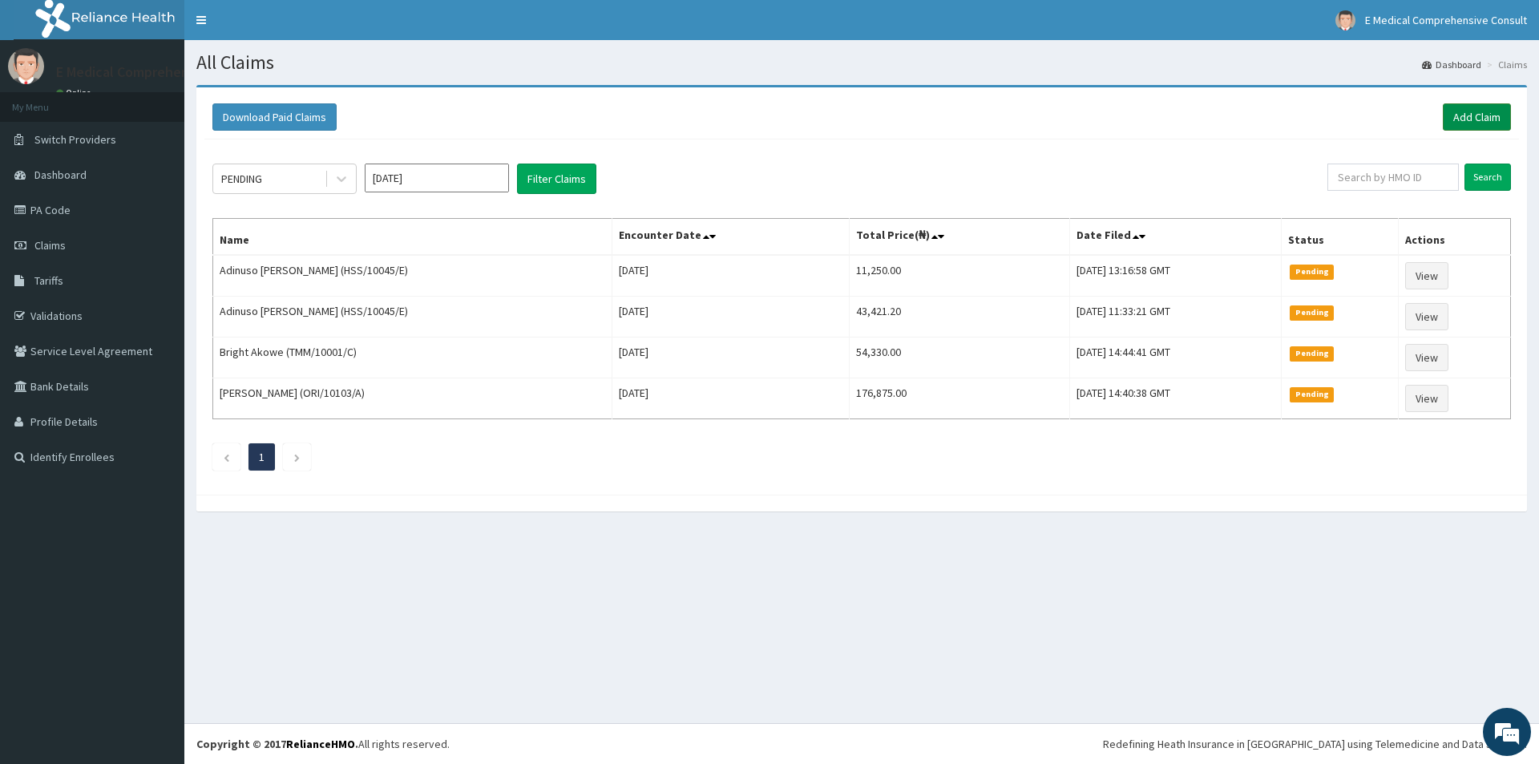
click at [1478, 111] on link "Add Claim" at bounding box center [1477, 116] width 68 height 27
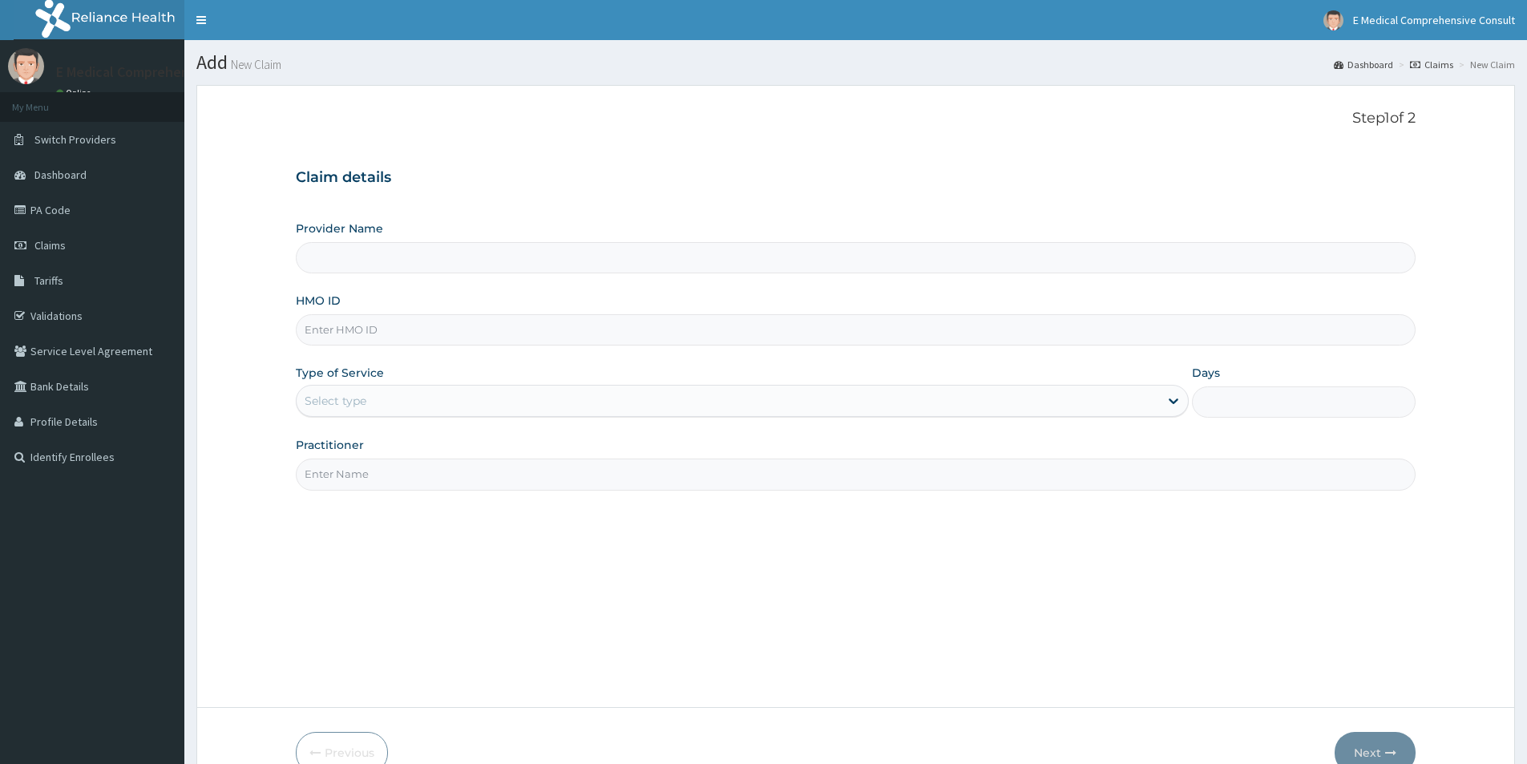
click at [354, 331] on input "HMO ID" at bounding box center [856, 329] width 1120 height 31
type input "E Medical Comprehensive Consult"
paste input "DPK/10059/A"
type input "DPK/10059/A"
click at [357, 406] on div "Select type" at bounding box center [336, 401] width 62 height 16
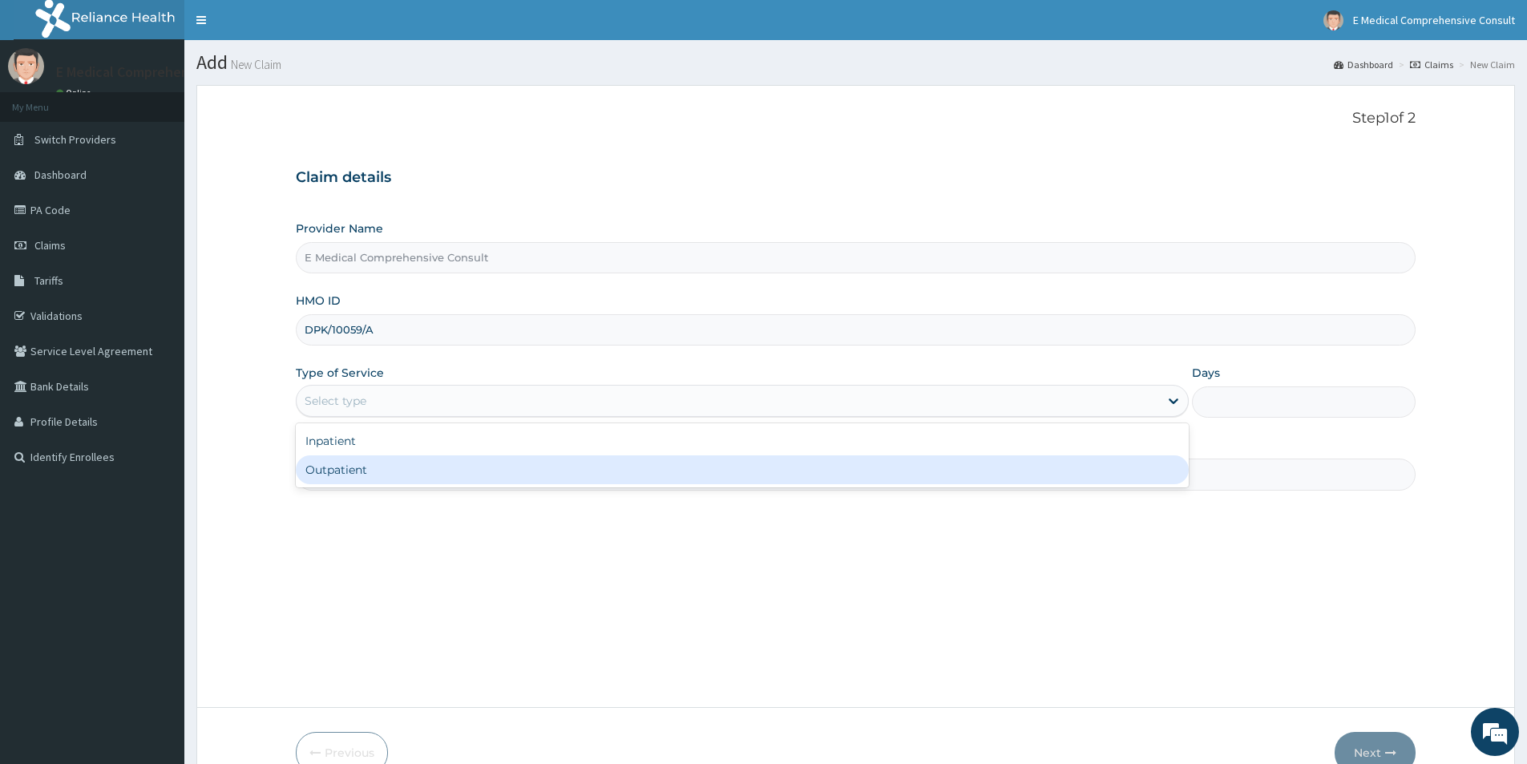
click at [349, 469] on div "Outpatient" at bounding box center [742, 469] width 893 height 29
type input "1"
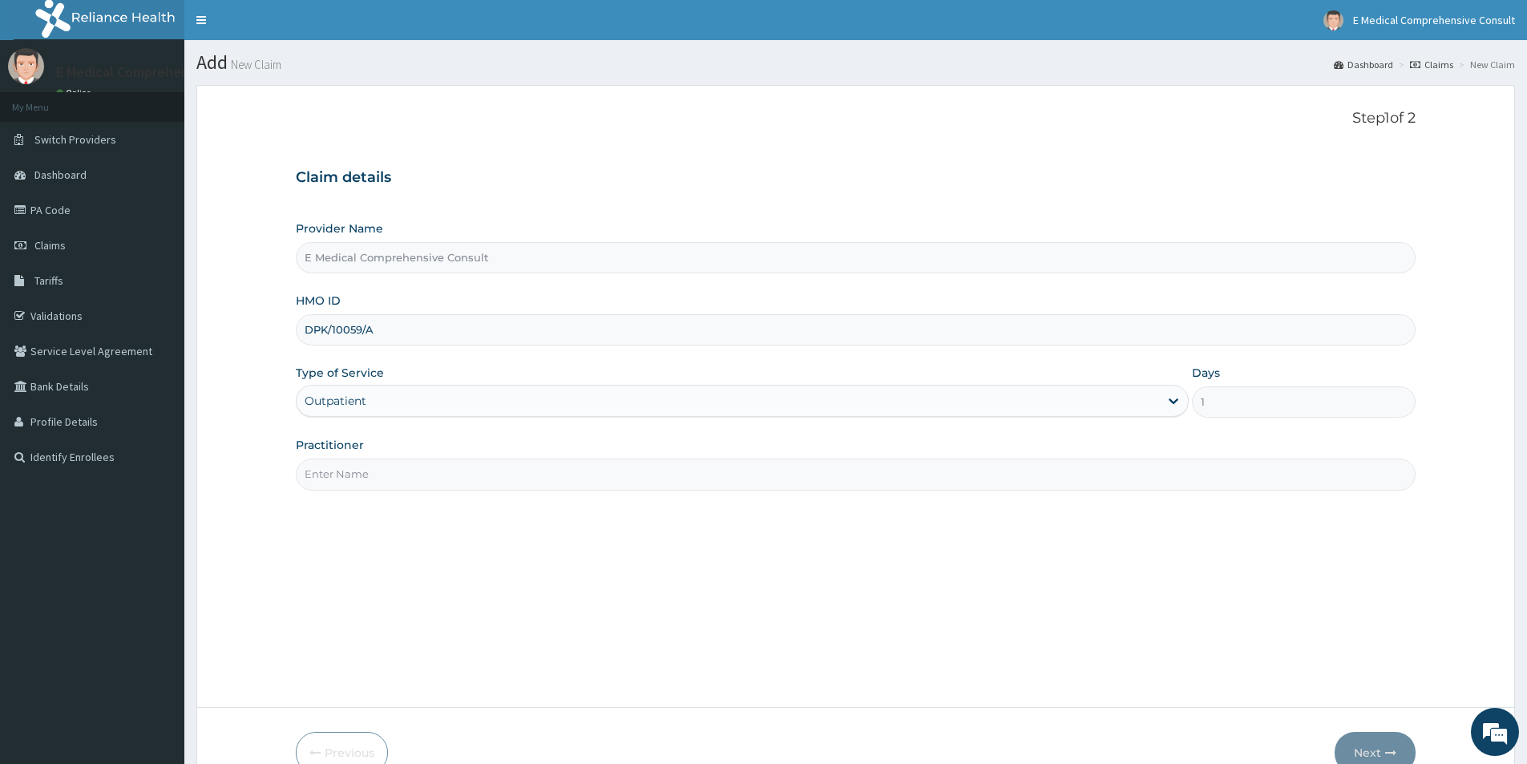
click at [350, 476] on input "Practitioner" at bounding box center [856, 474] width 1120 height 31
type input "[PERSON_NAME]"
click at [1355, 748] on button "Next" at bounding box center [1375, 753] width 81 height 42
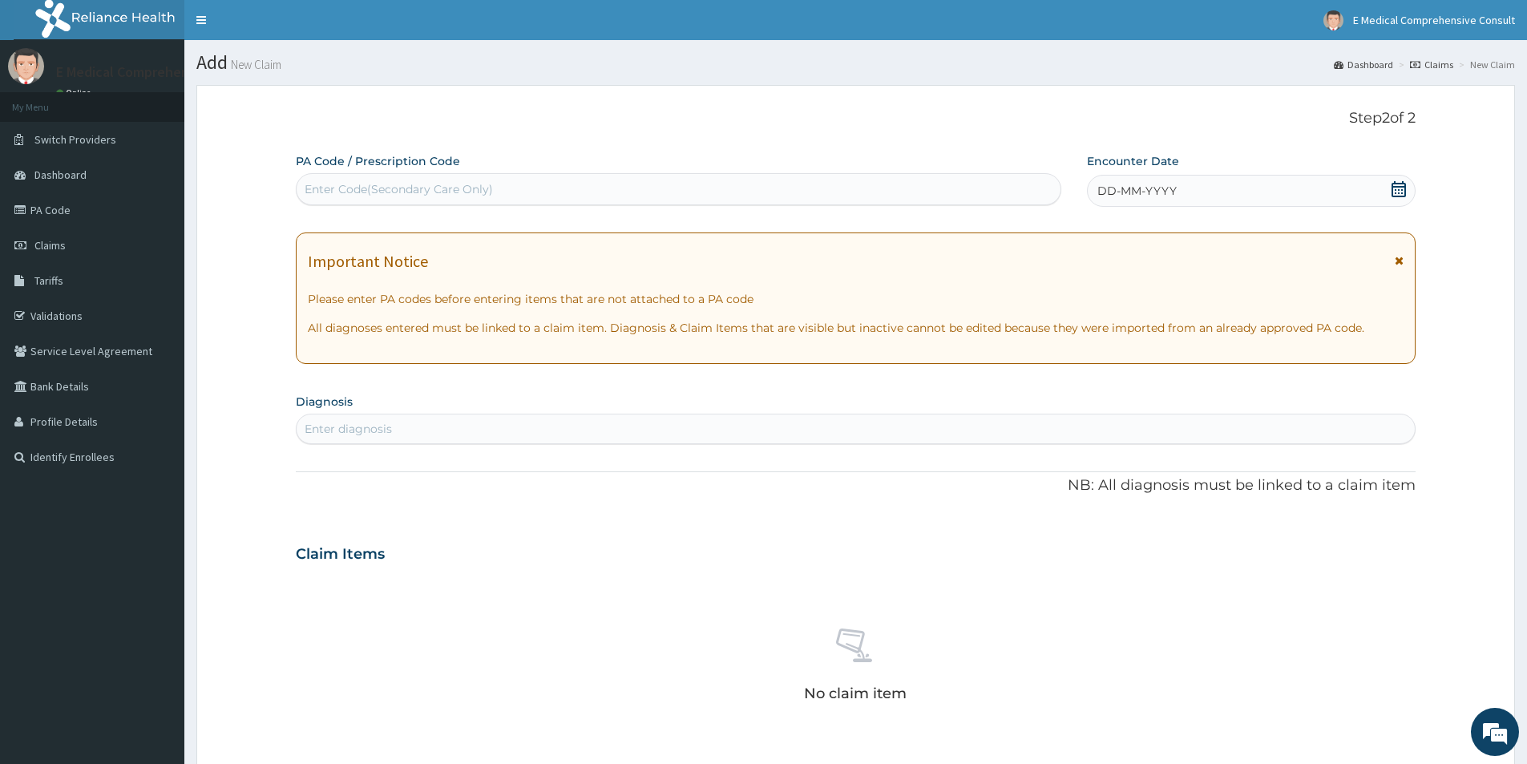
click at [408, 196] on div "Enter Code(Secondary Care Only)" at bounding box center [399, 189] width 188 height 16
paste input "PA/C09067"
type input "PA/C09067"
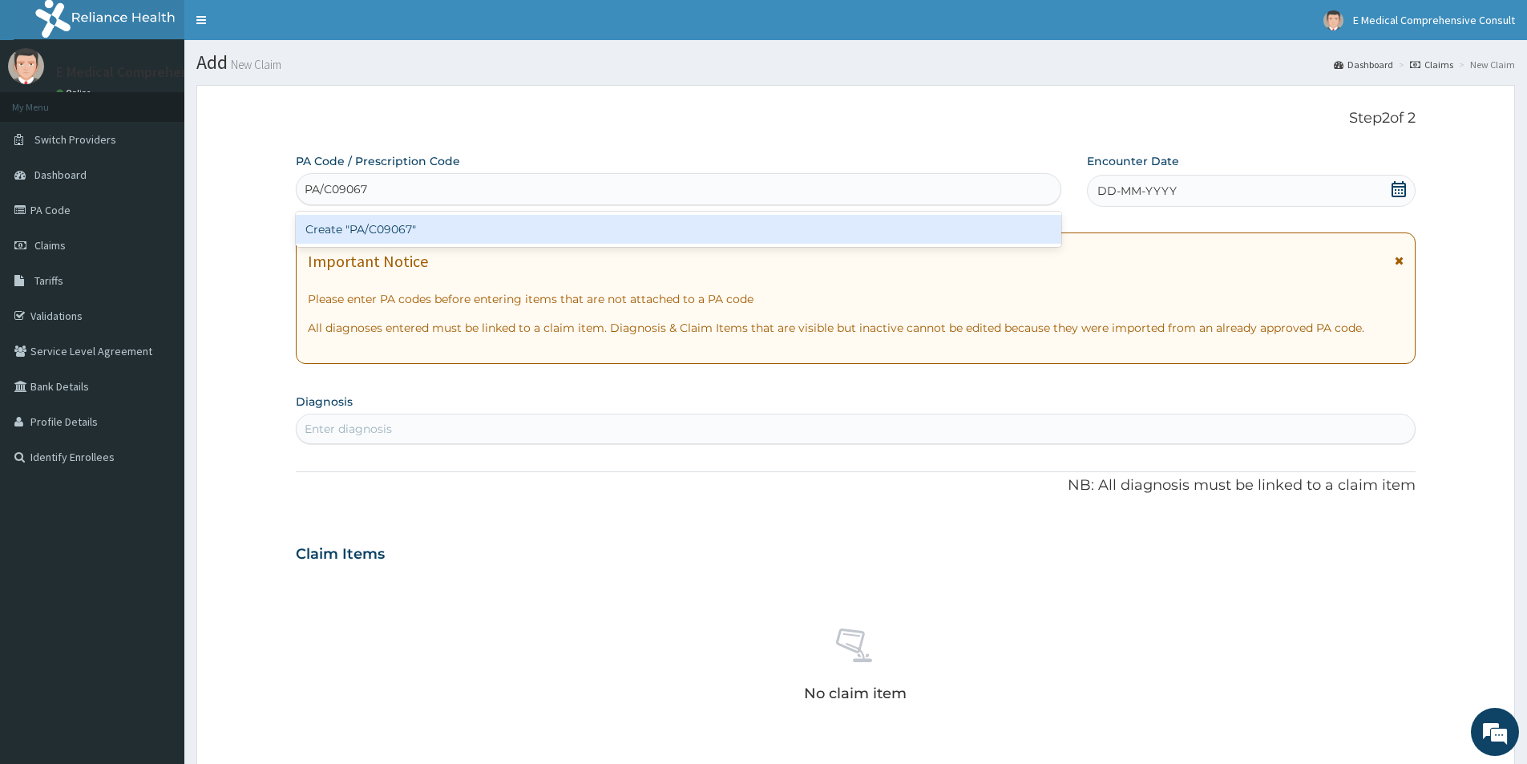
click at [369, 229] on div "Create "PA/C09067"" at bounding box center [679, 229] width 766 height 29
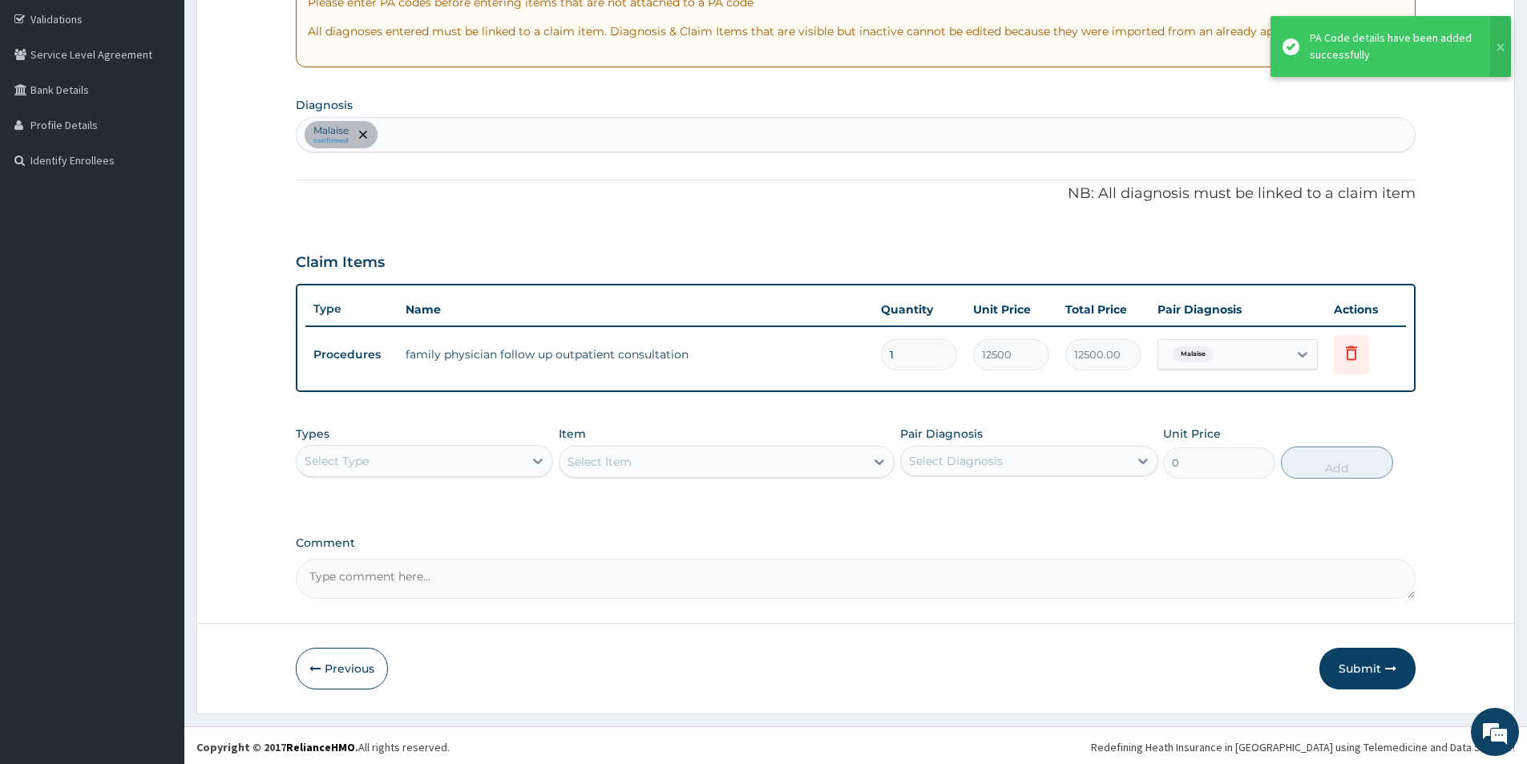
scroll to position [300, 0]
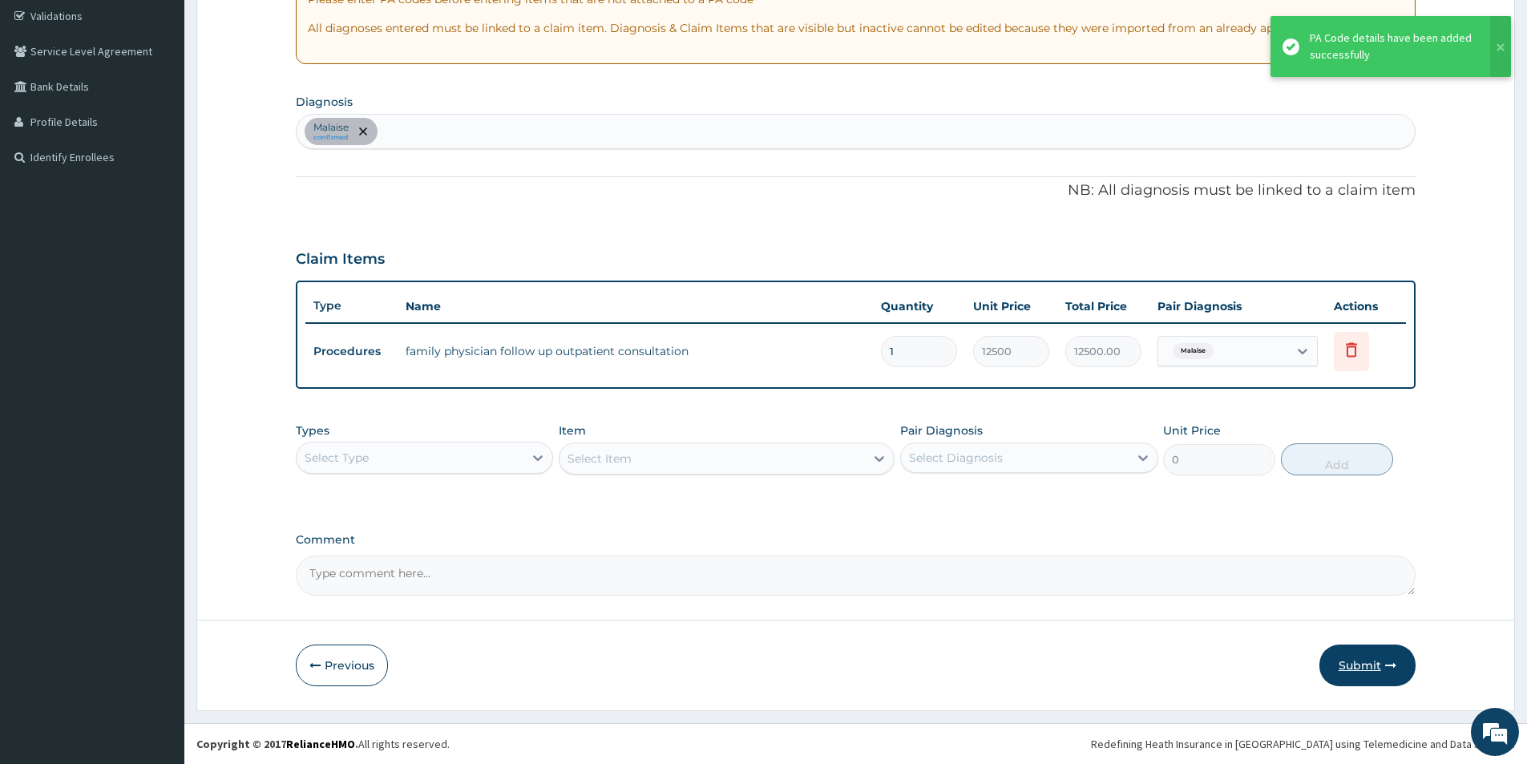
click at [1350, 657] on button "Submit" at bounding box center [1368, 666] width 96 height 42
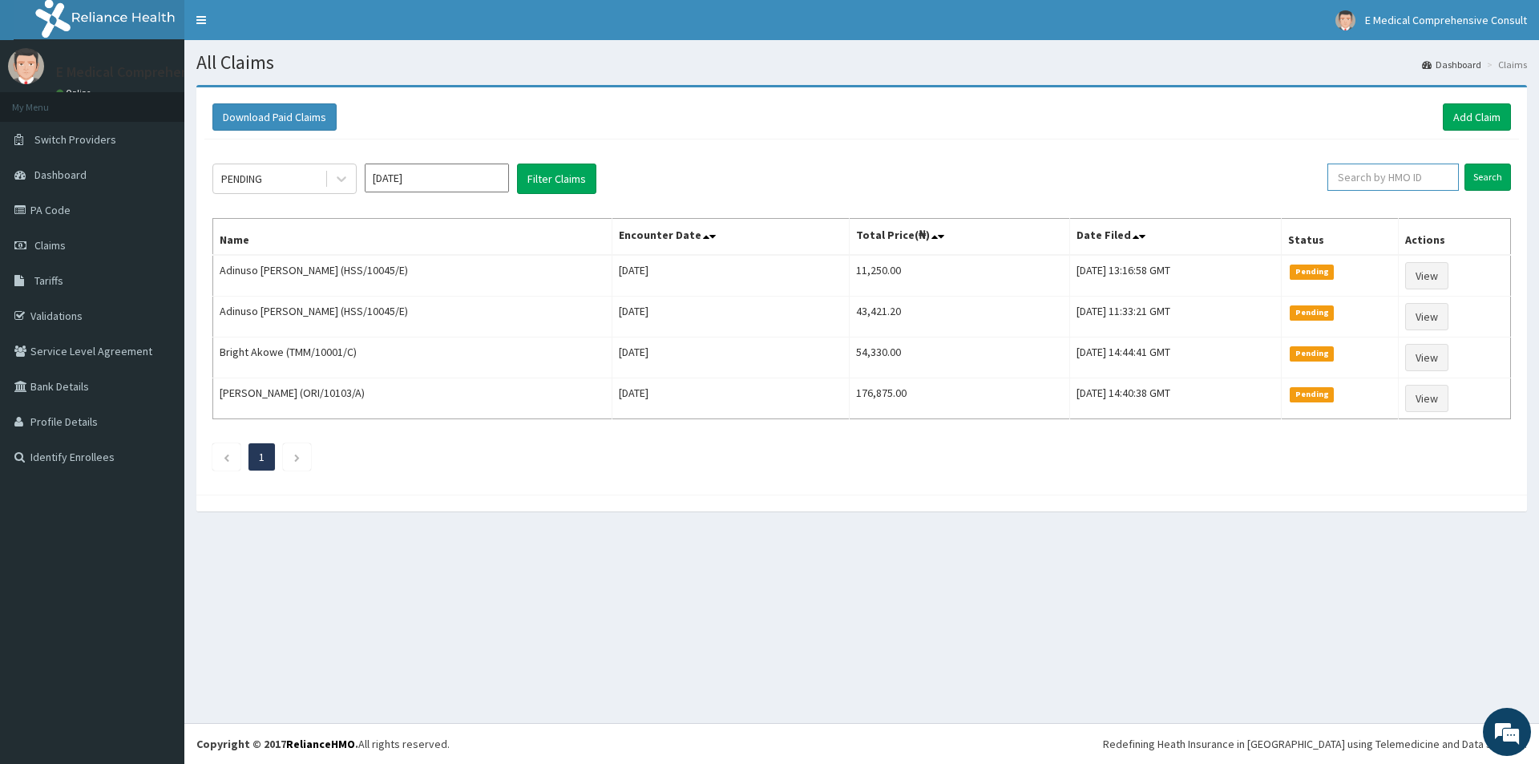
click at [1409, 182] on input "text" at bounding box center [1393, 177] width 131 height 27
paste input "WOL/10008/A"
type input "WOL/10008/A"
click at [1498, 177] on input "Search" at bounding box center [1488, 177] width 47 height 27
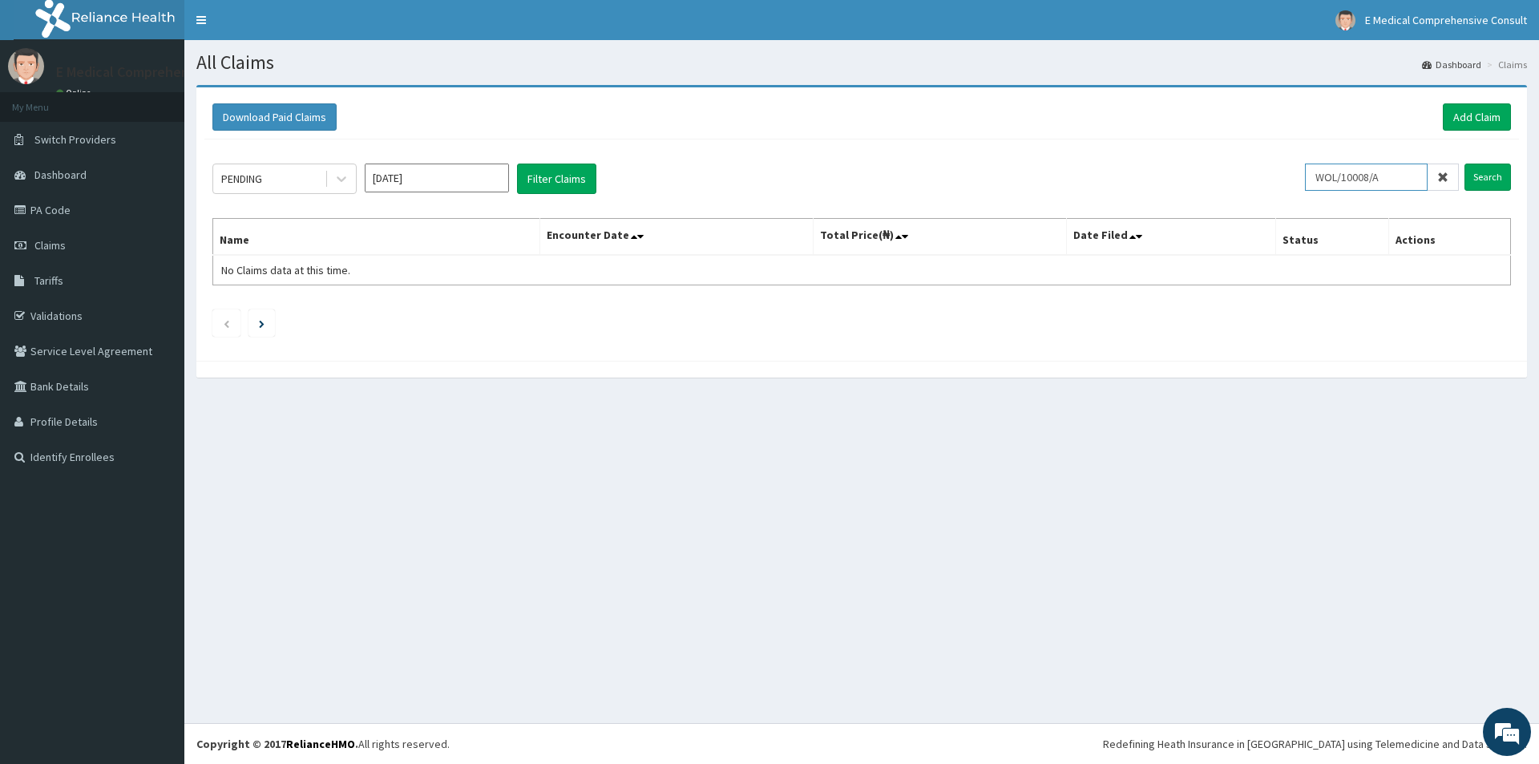
click at [1329, 181] on input "WOL/10008/A" at bounding box center [1366, 177] width 123 height 27
click at [1332, 182] on input "WOL/10008/A" at bounding box center [1366, 177] width 123 height 27
click at [280, 180] on div "PENDING" at bounding box center [268, 179] width 111 height 26
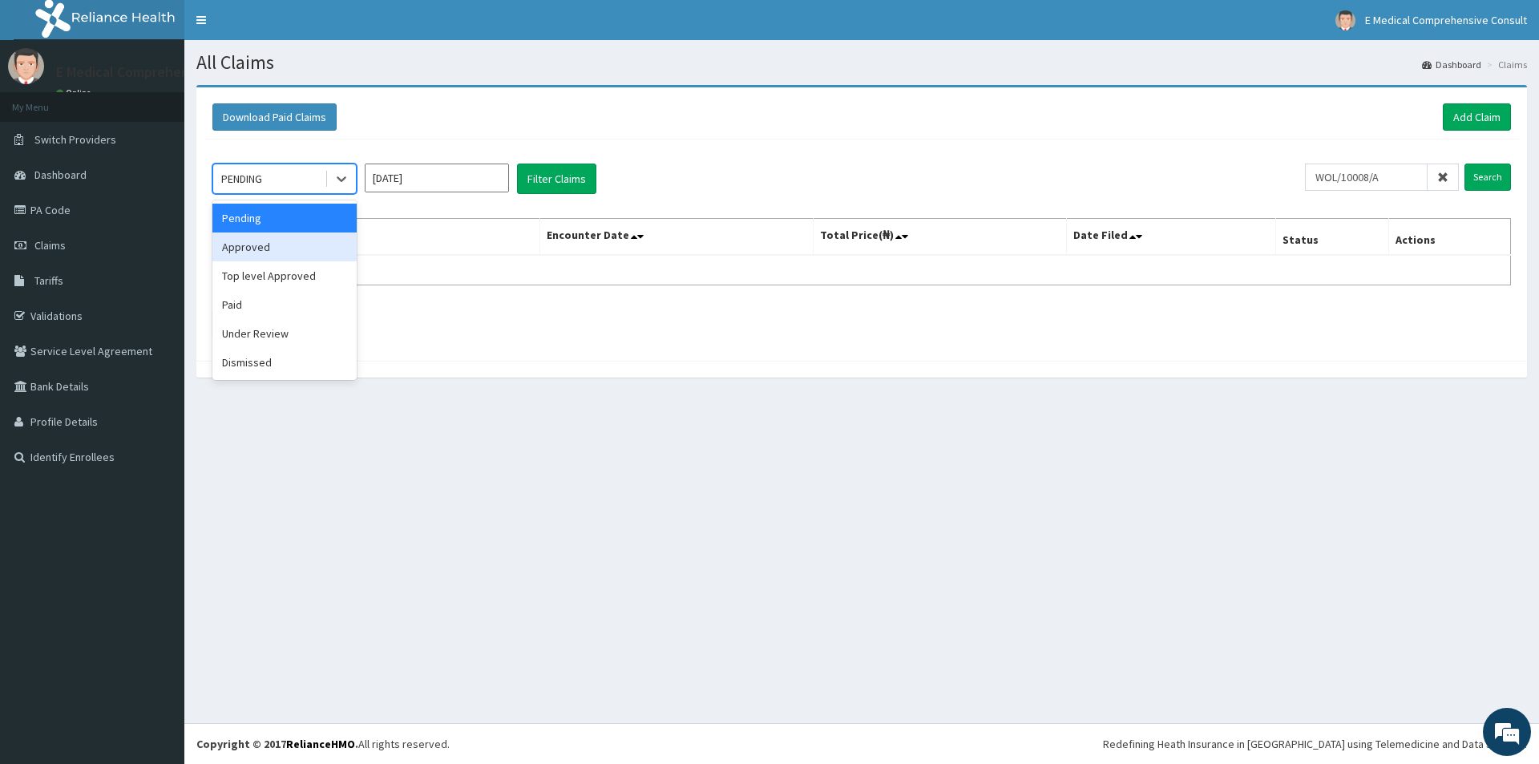
click at [258, 257] on div "Approved" at bounding box center [284, 247] width 144 height 29
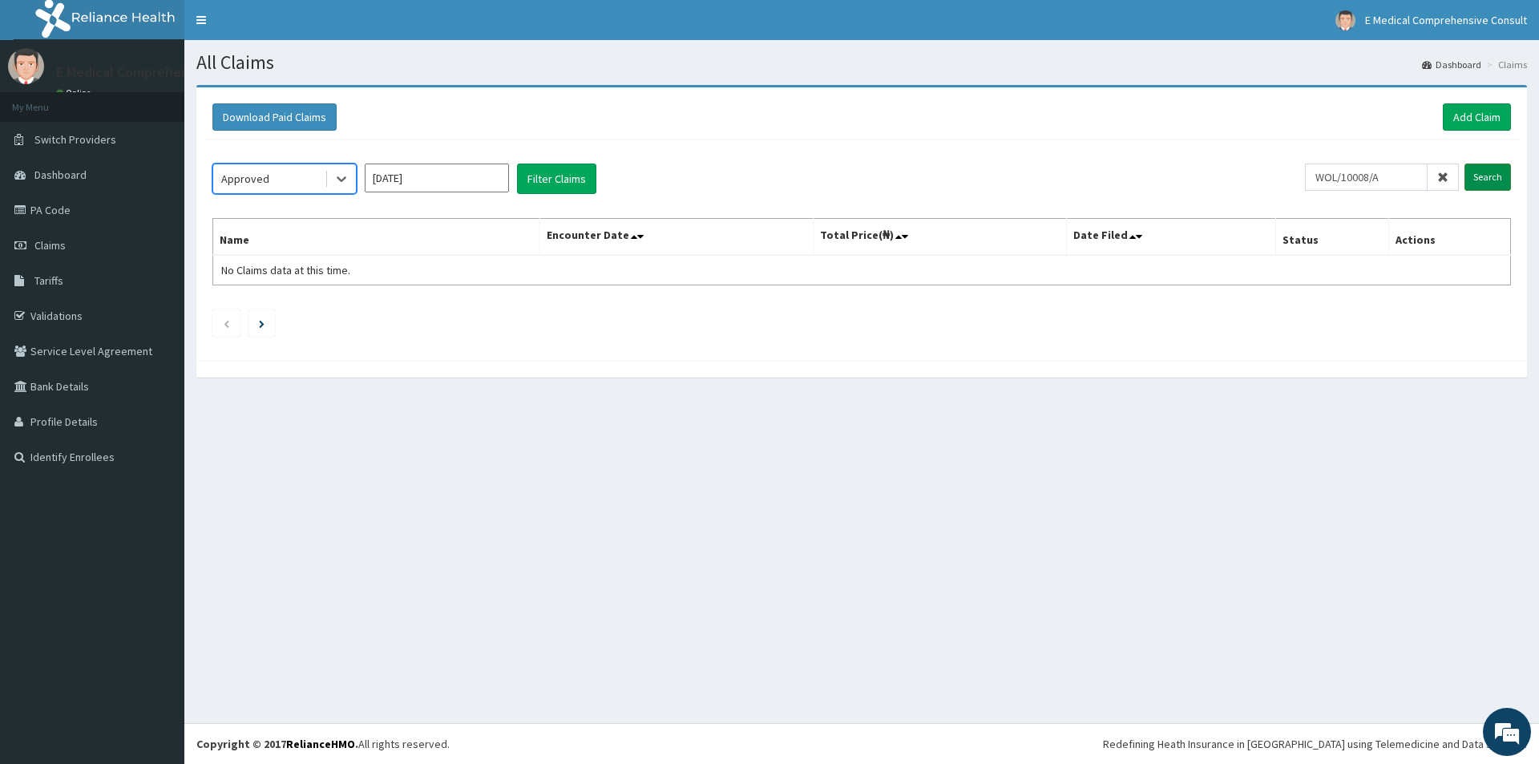
click at [1495, 181] on input "Search" at bounding box center [1488, 177] width 47 height 27
click at [291, 177] on div "Approved" at bounding box center [268, 179] width 111 height 26
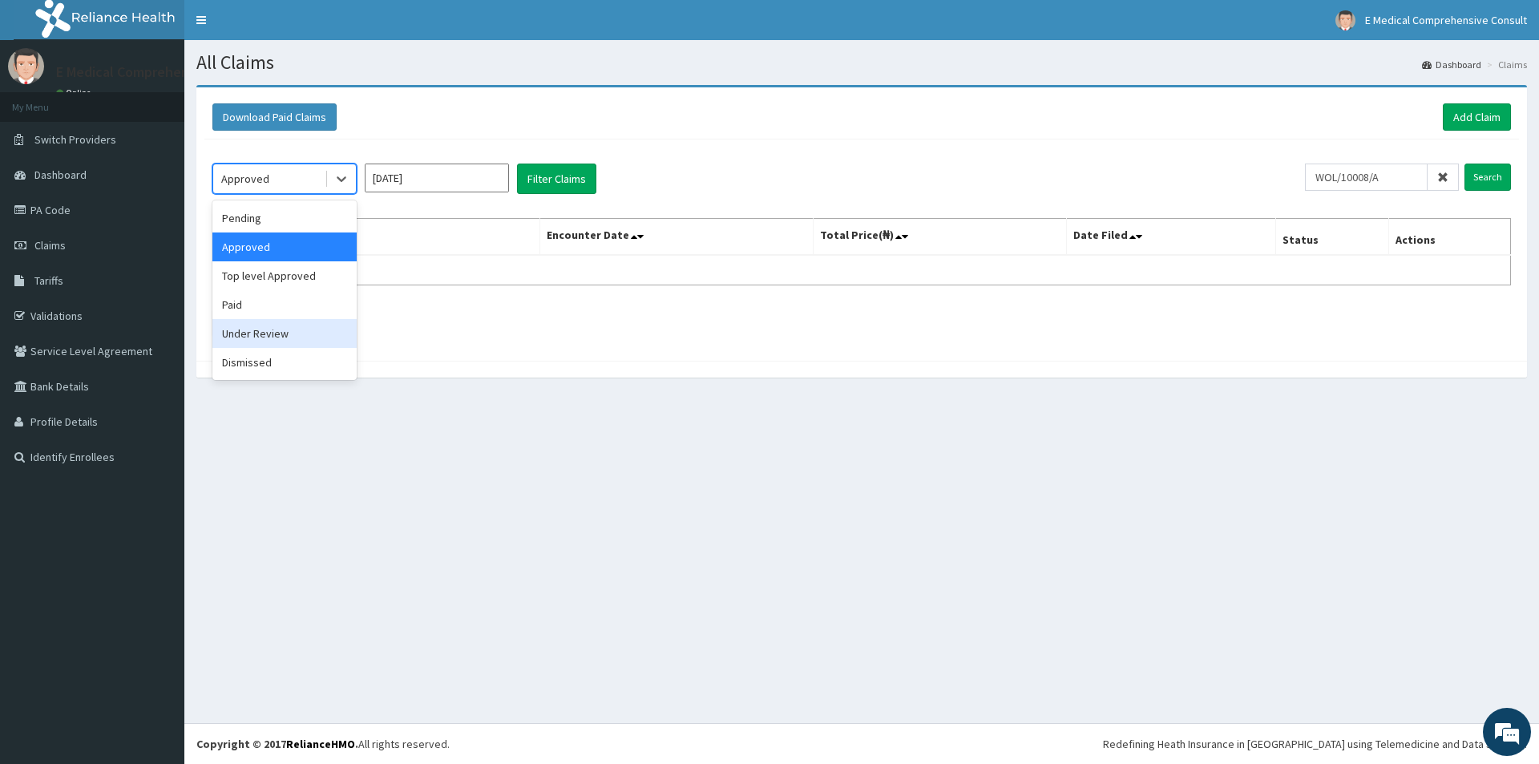
click at [241, 340] on div "Under Review" at bounding box center [284, 333] width 144 height 29
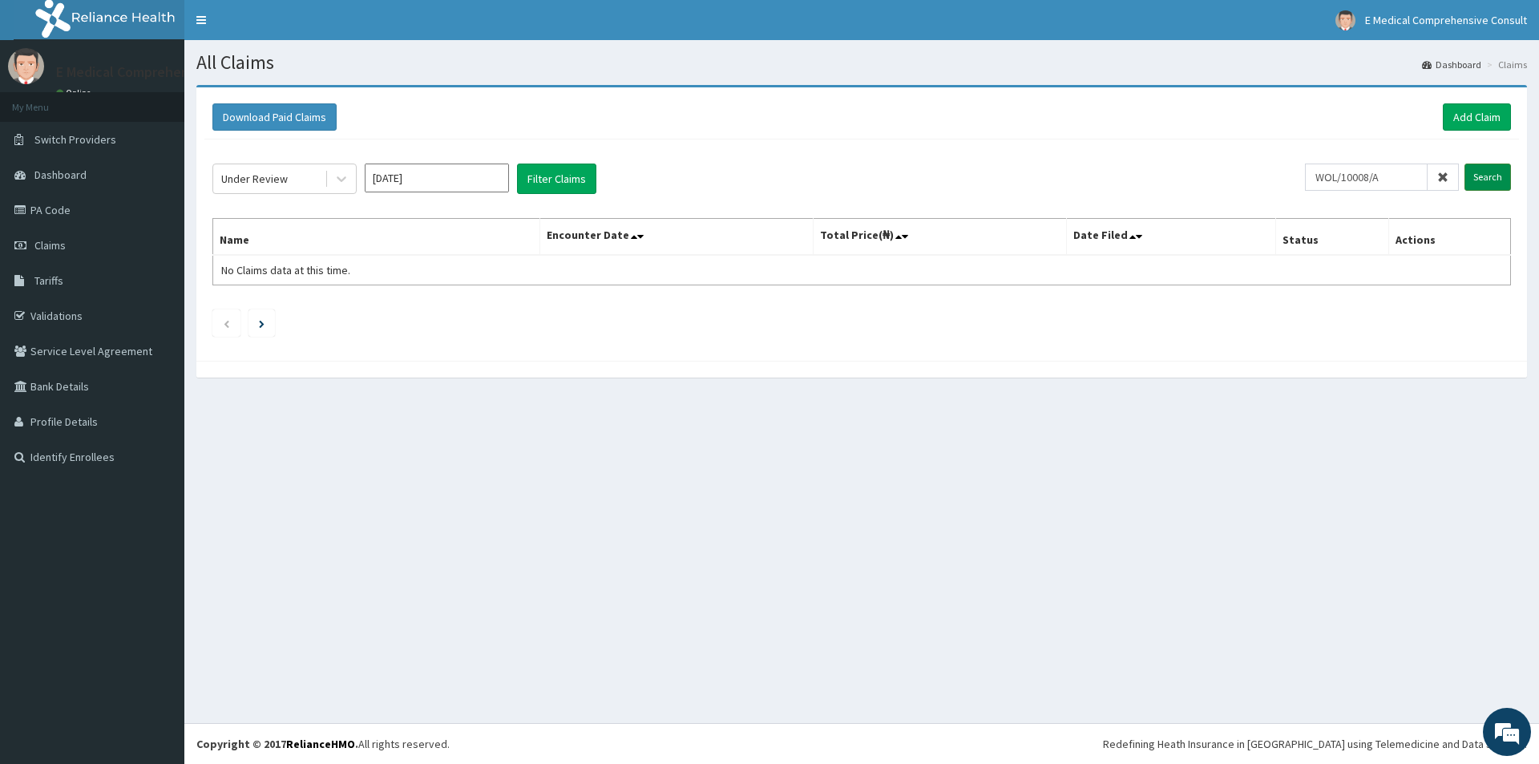
click at [1488, 177] on input "Search" at bounding box center [1488, 177] width 47 height 27
click at [296, 185] on div "Under Review" at bounding box center [268, 179] width 111 height 26
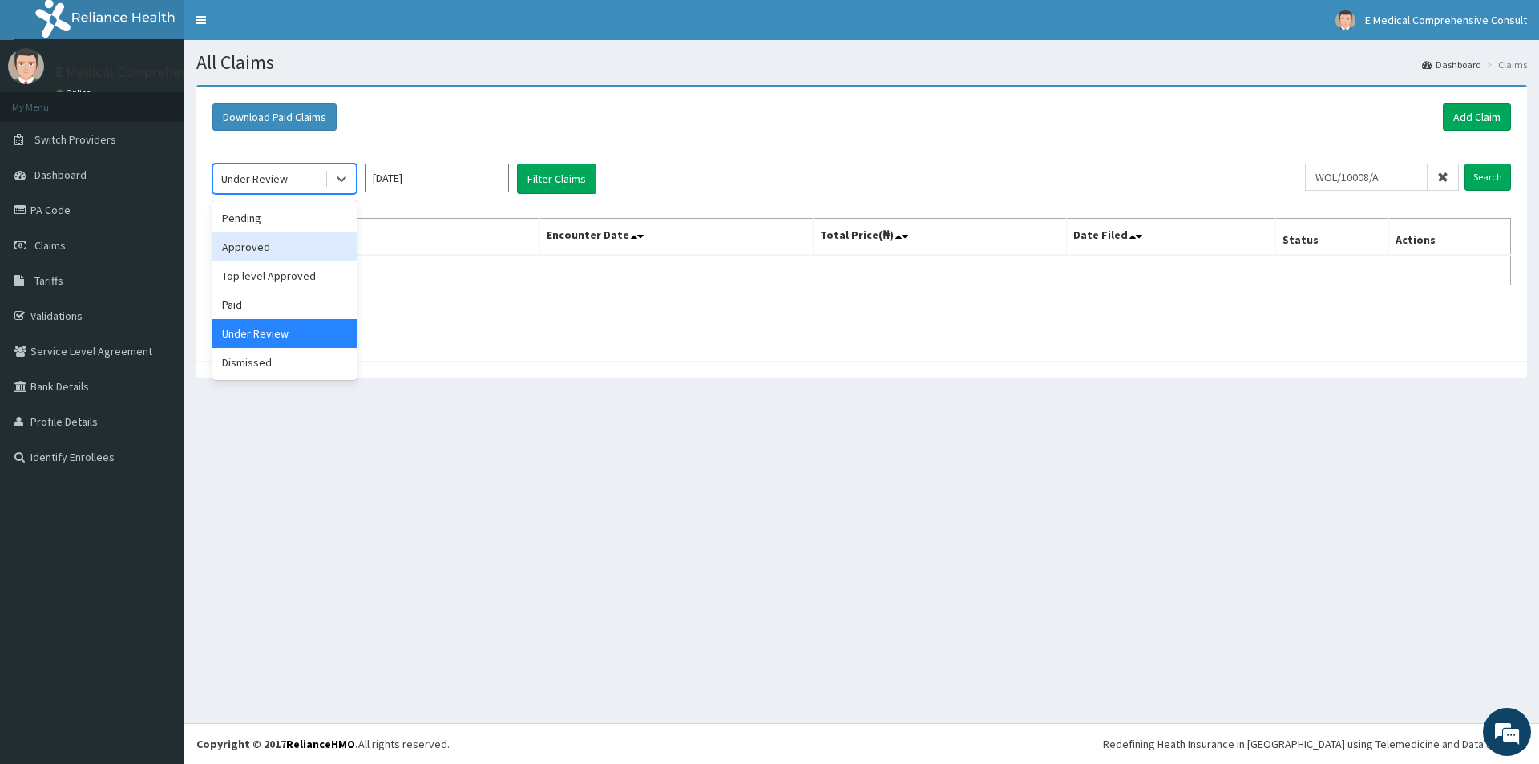
click at [245, 253] on div "Approved" at bounding box center [284, 247] width 144 height 29
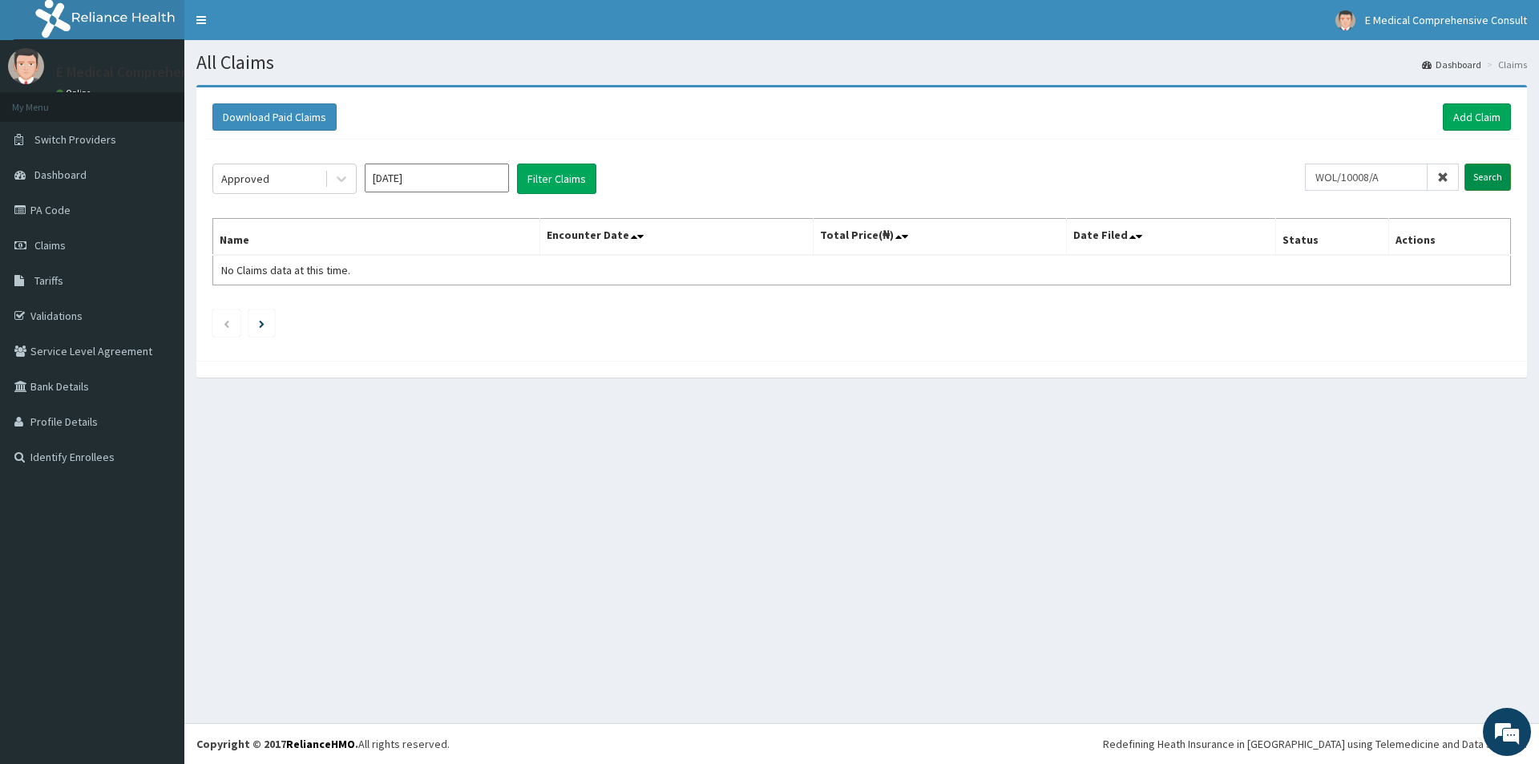
click at [1494, 179] on input "Search" at bounding box center [1488, 177] width 47 height 27
click at [1329, 174] on input "WOL/10008/A" at bounding box center [1366, 177] width 123 height 27
click at [1507, 174] on input "Search" at bounding box center [1488, 177] width 47 height 27
click at [1500, 174] on input "Search" at bounding box center [1488, 177] width 47 height 27
click at [1478, 111] on link "Add Claim" at bounding box center [1477, 116] width 68 height 27
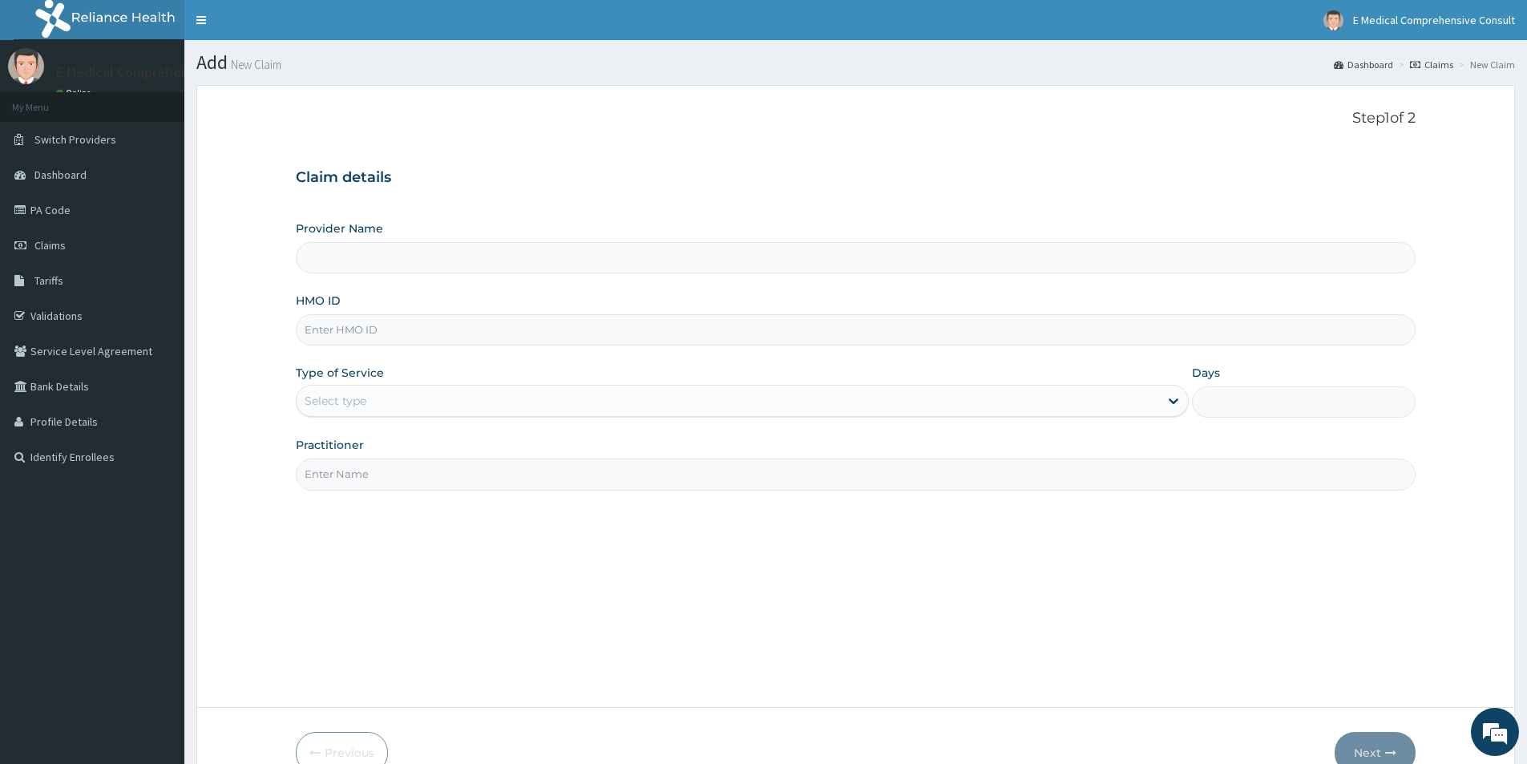
type input "E Medical Comprehensive Consult"
click at [620, 342] on input "HMO ID" at bounding box center [856, 329] width 1120 height 31
paste input "WOL/10008/A"
type input "WOL/10008/A"
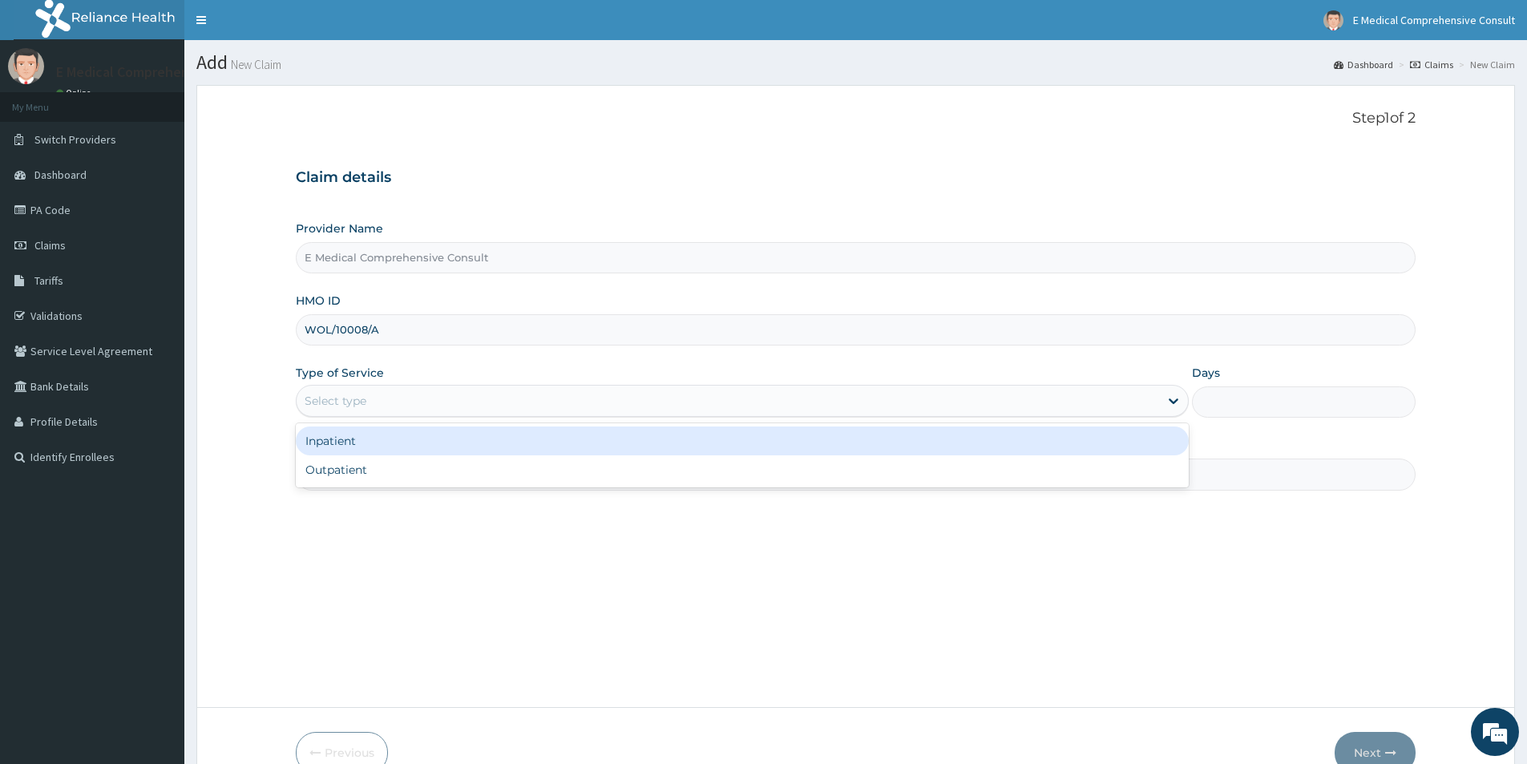
click at [386, 398] on div "Select type" at bounding box center [728, 401] width 863 height 26
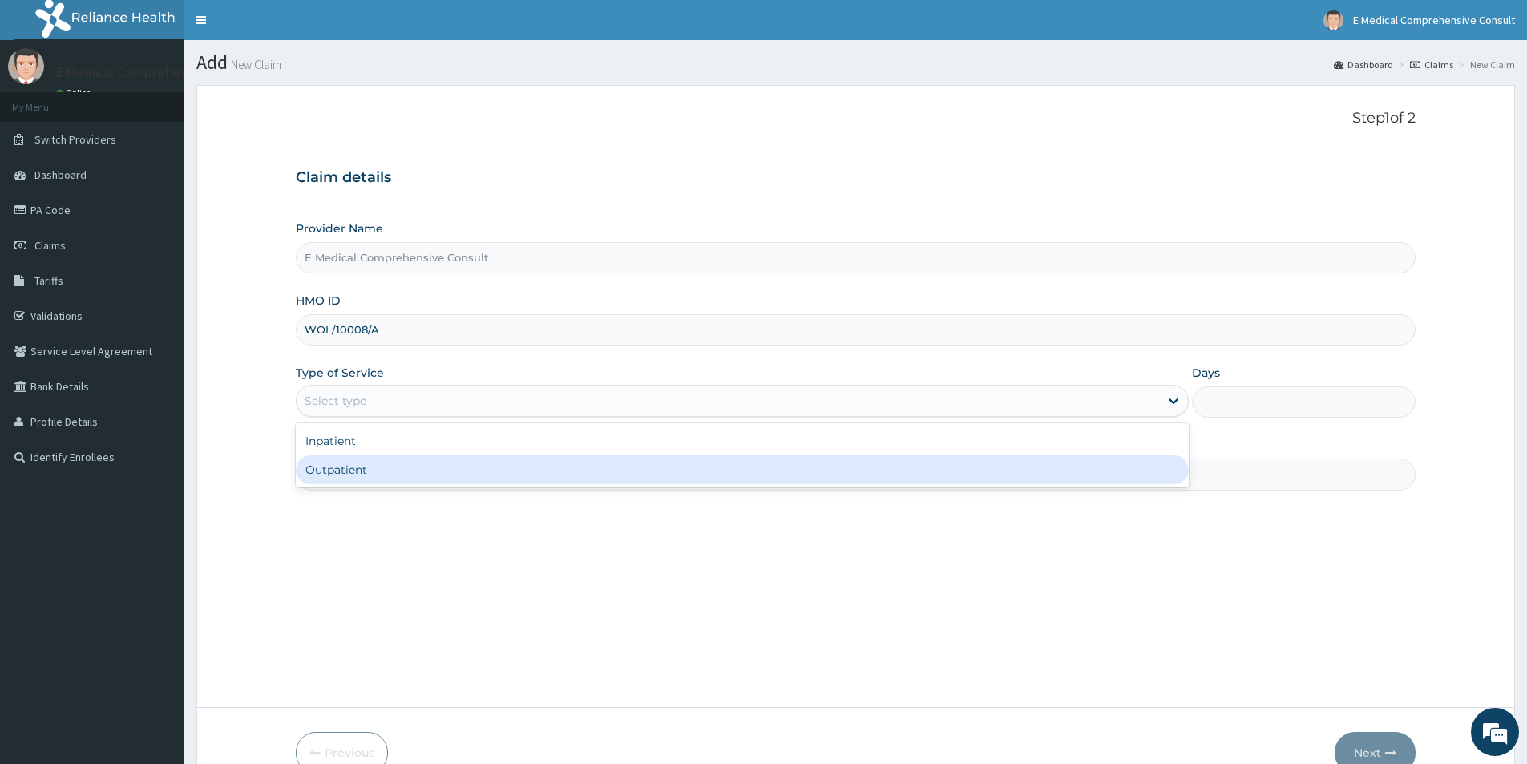
click at [382, 472] on div "Outpatient" at bounding box center [742, 469] width 893 height 29
type input "1"
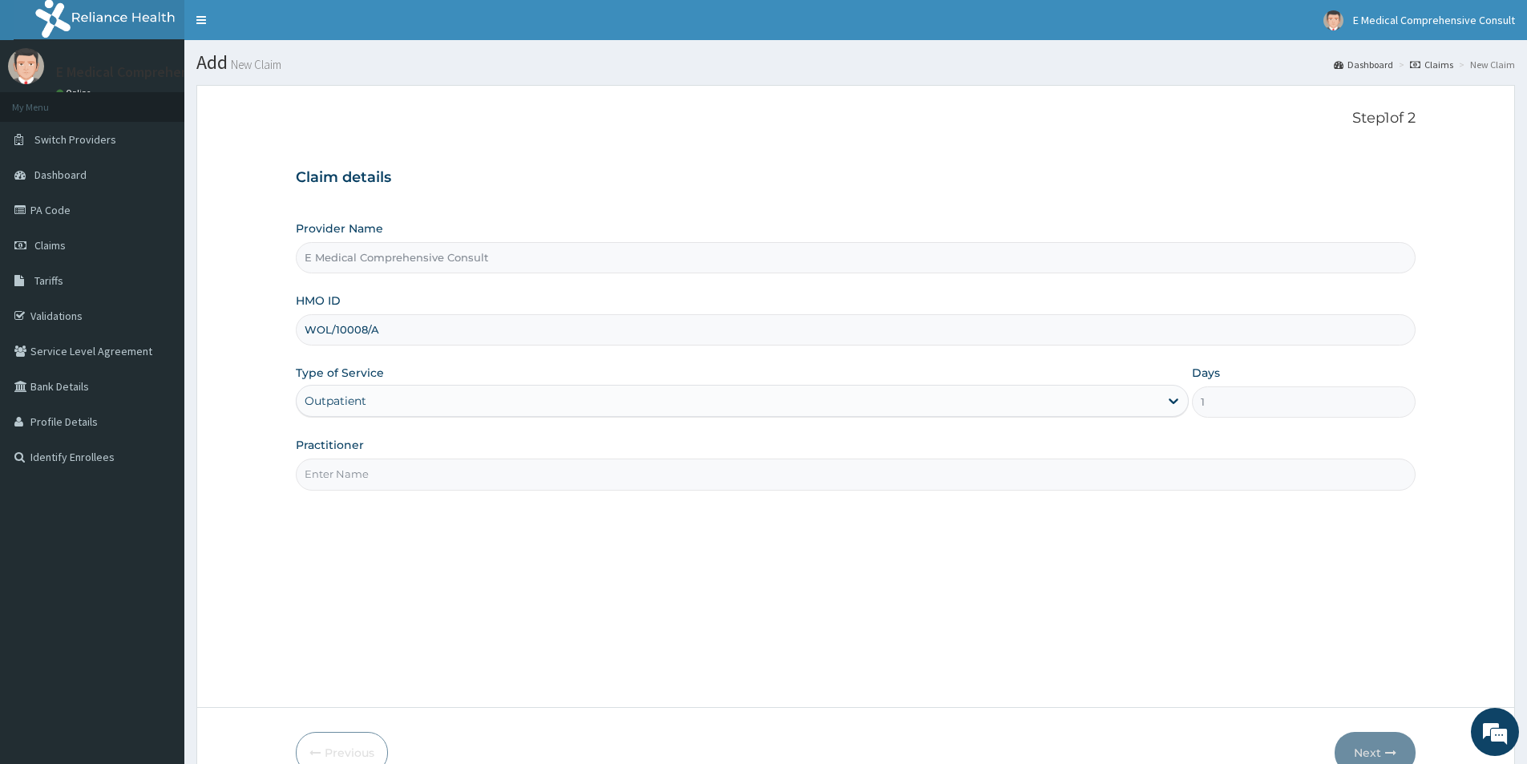
click at [382, 474] on input "Practitioner" at bounding box center [856, 474] width 1120 height 31
type input "DR. OKAFOR"
click at [1353, 752] on button "Next" at bounding box center [1375, 753] width 81 height 42
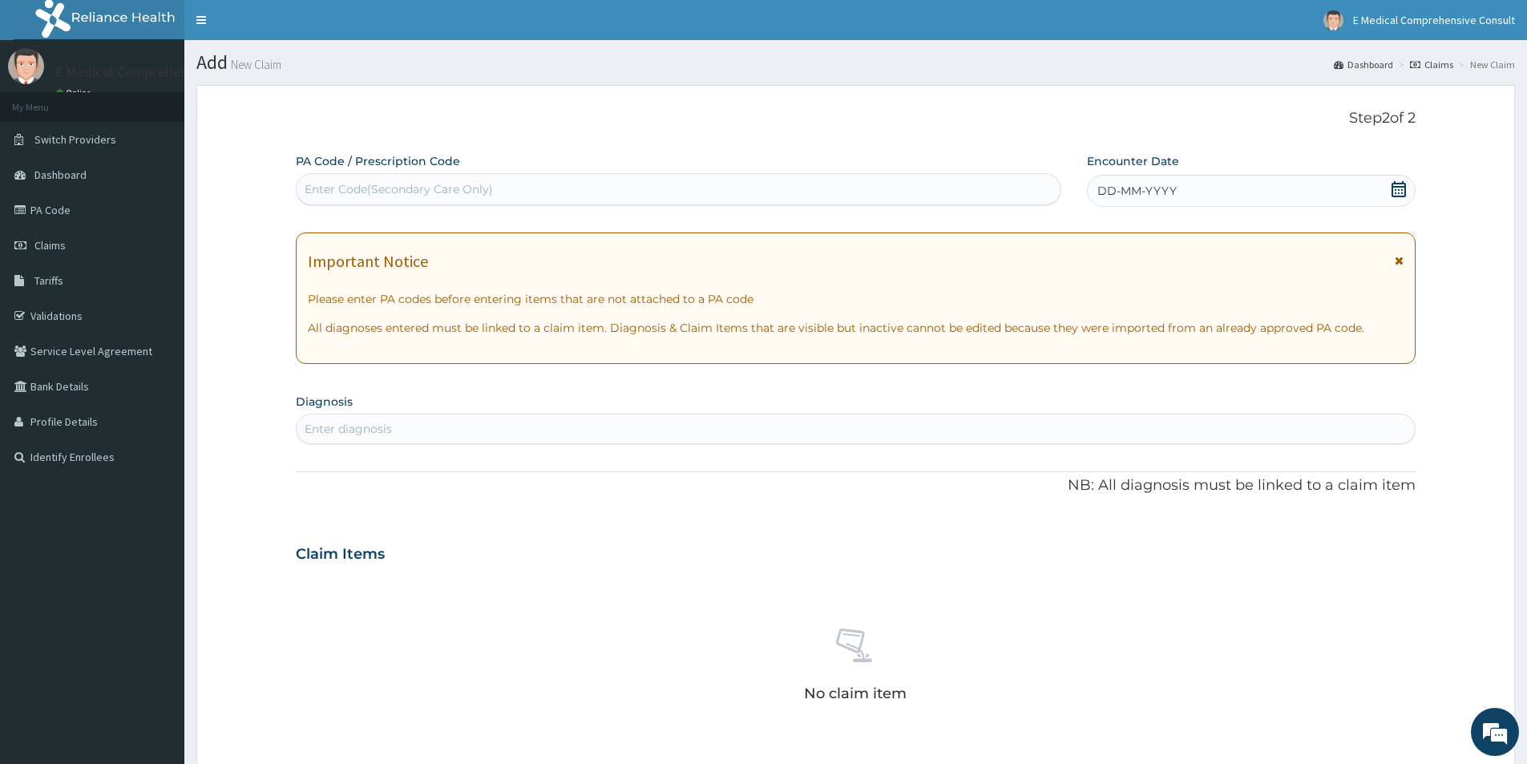
click at [345, 197] on div "Enter Code(Secondary Care Only)" at bounding box center [399, 189] width 188 height 16
paste input "PA/851370"
type input "PA/851370"
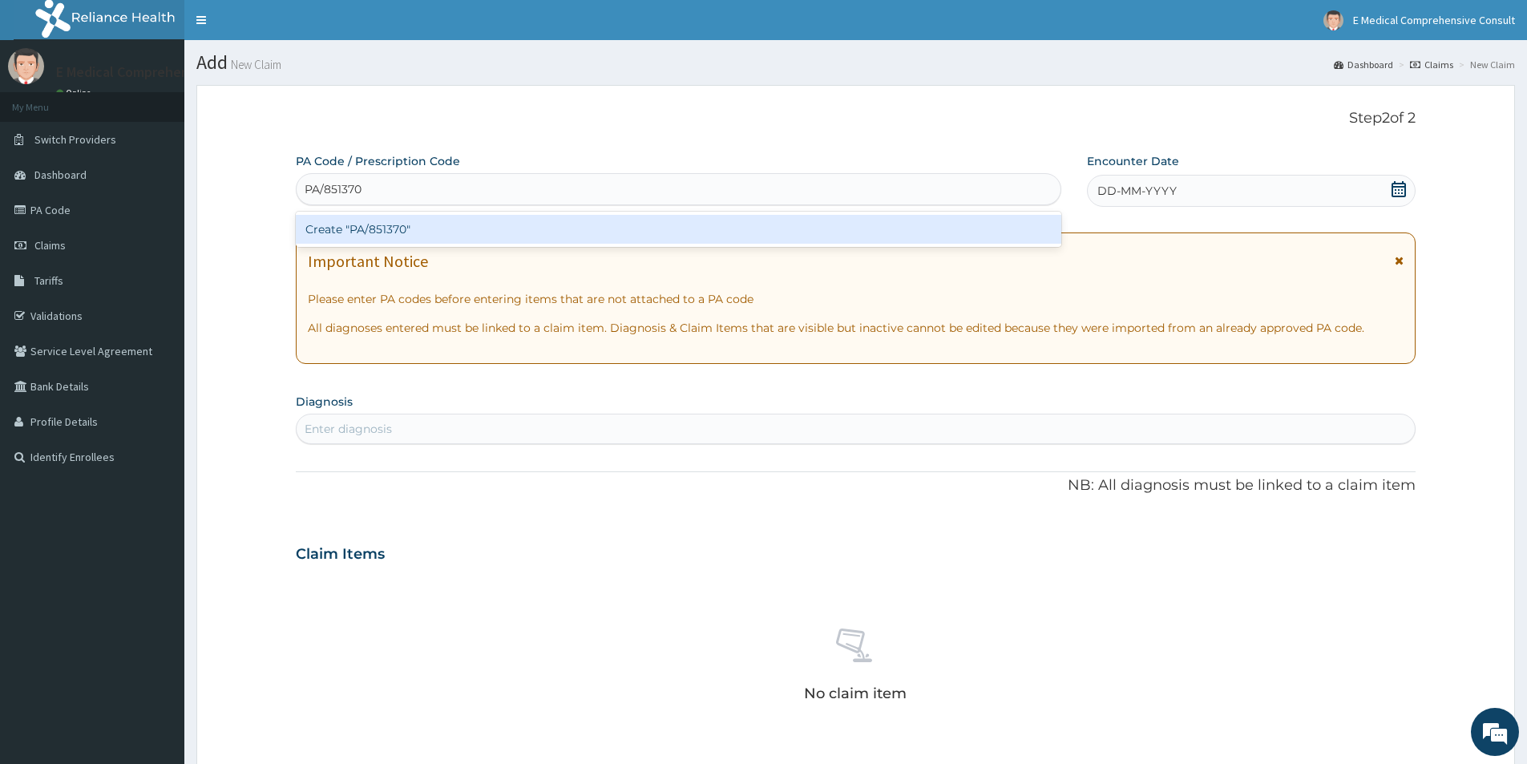
click at [370, 231] on div "Create "PA/851370"" at bounding box center [679, 229] width 766 height 29
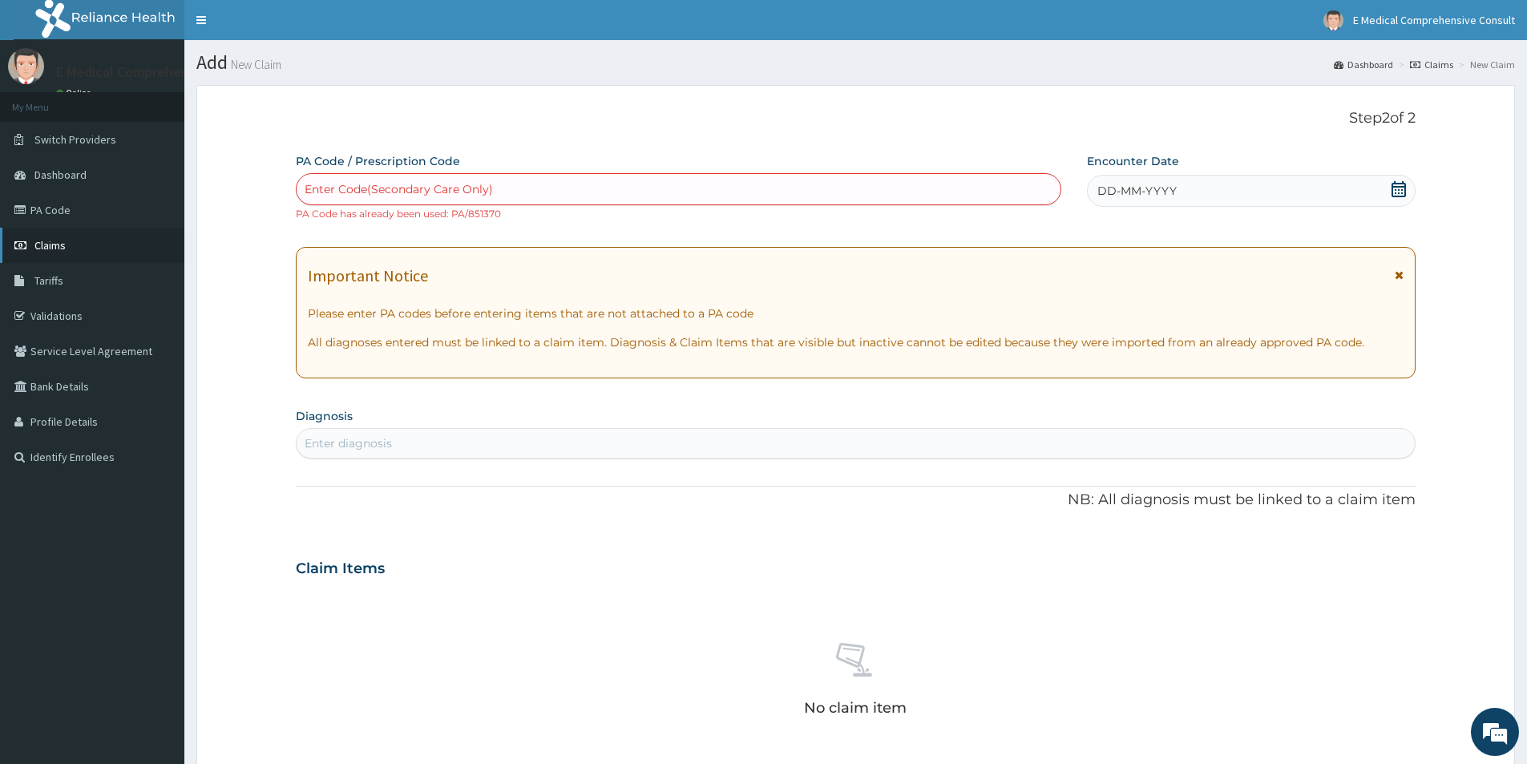
click at [55, 245] on span "Claims" at bounding box center [49, 245] width 31 height 14
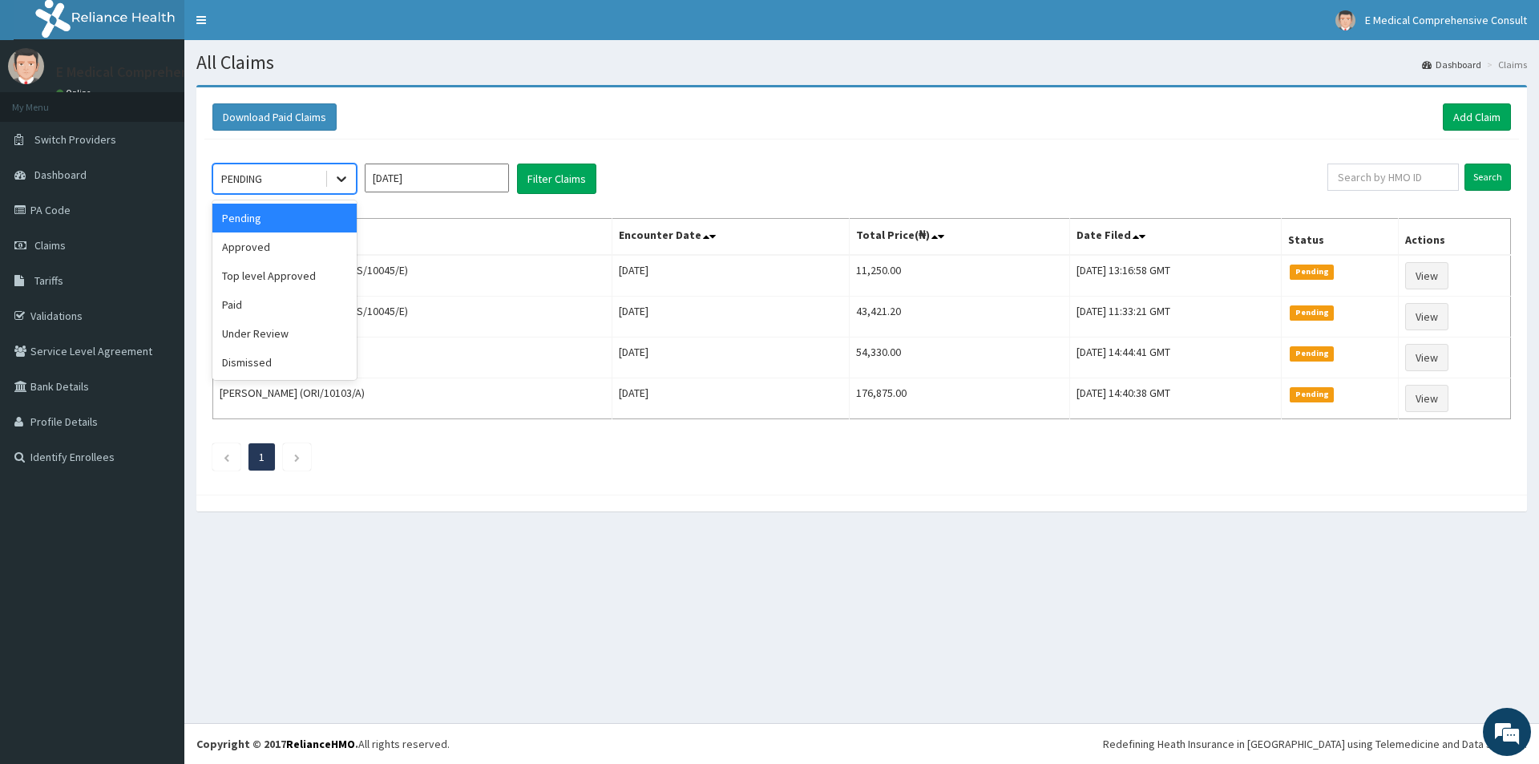
click at [342, 180] on icon at bounding box center [342, 180] width 10 height 6
click at [253, 250] on div "Approved" at bounding box center [284, 247] width 144 height 29
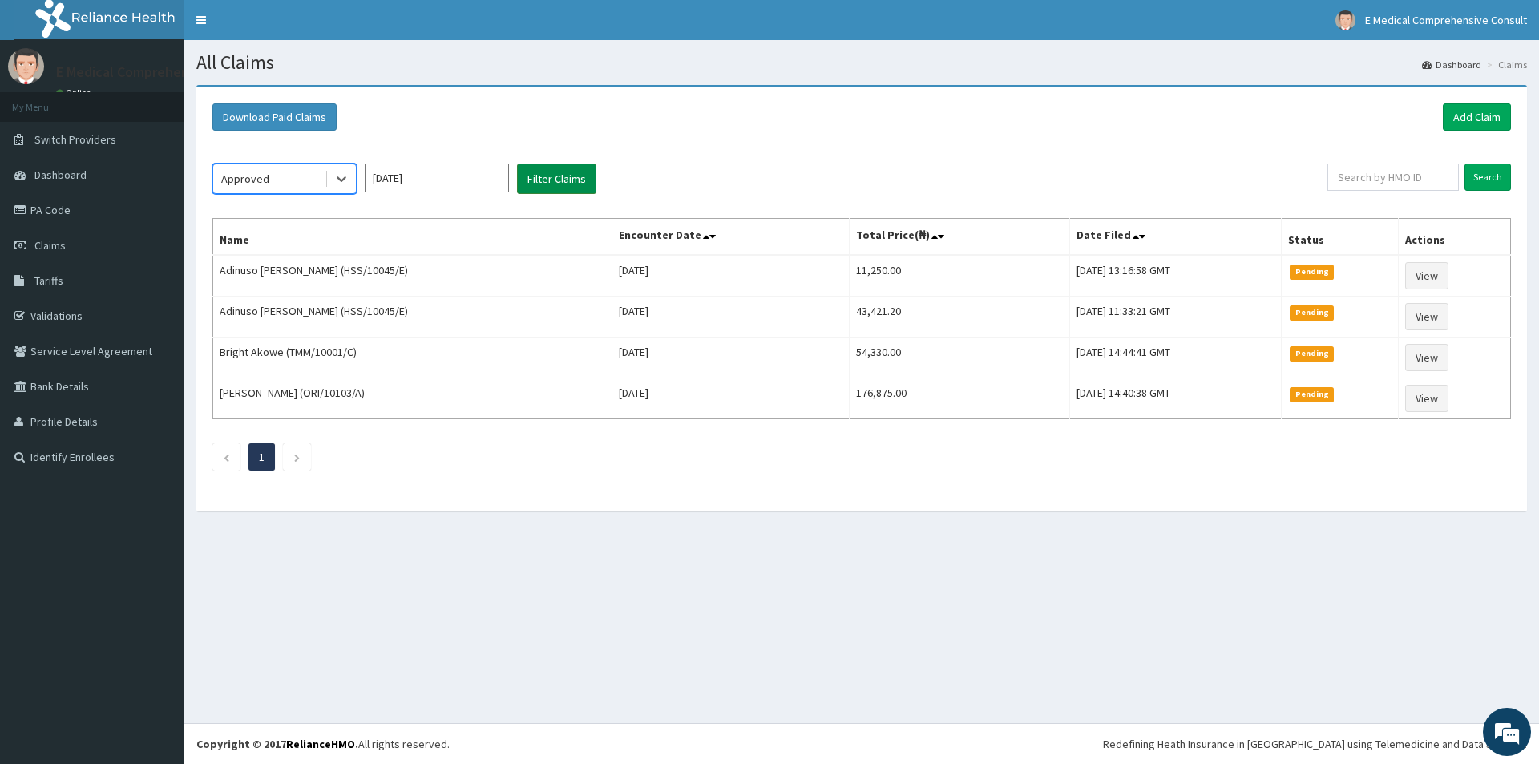
click at [560, 176] on button "Filter Claims" at bounding box center [556, 179] width 79 height 30
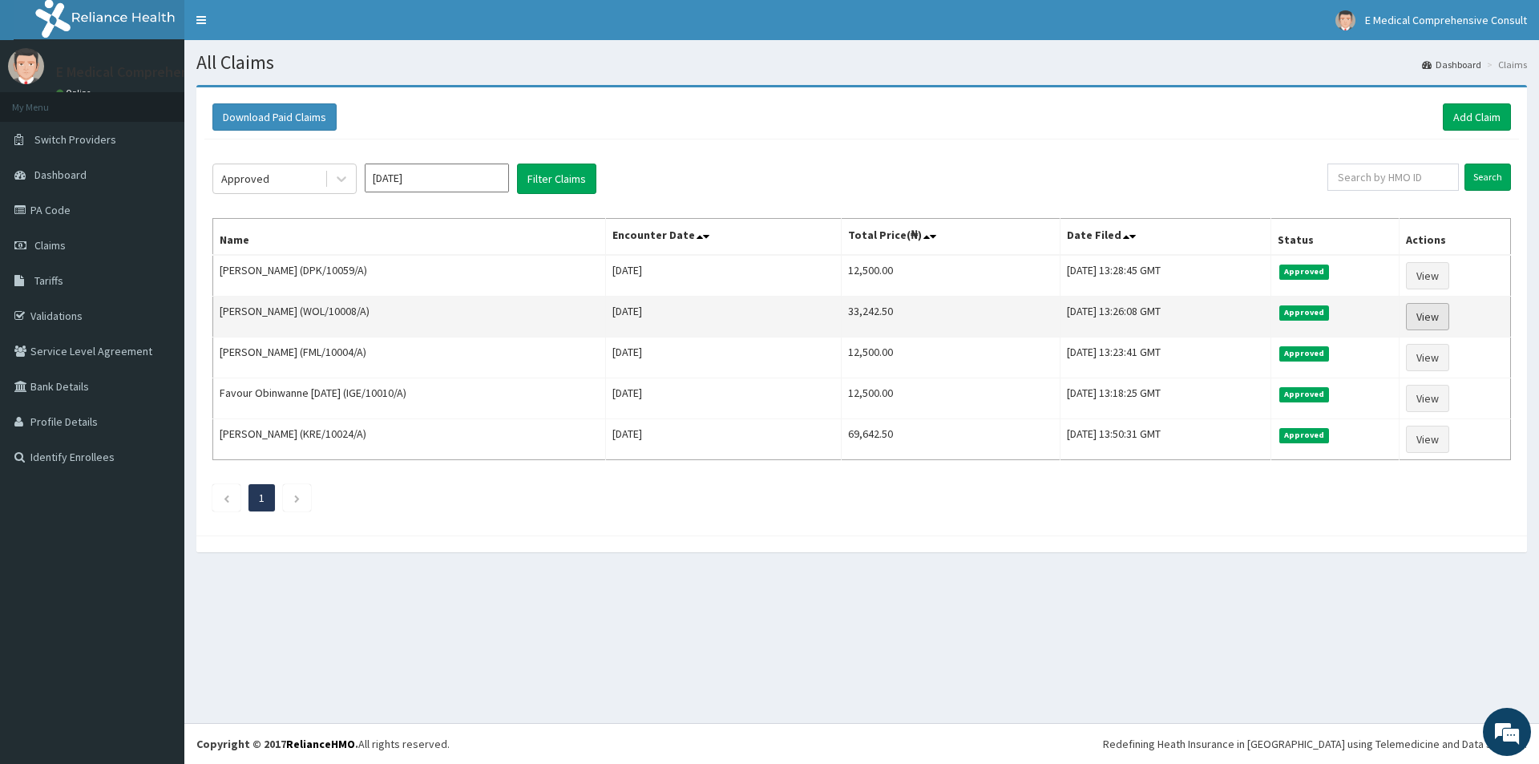
click at [1436, 315] on link "View" at bounding box center [1427, 316] width 43 height 27
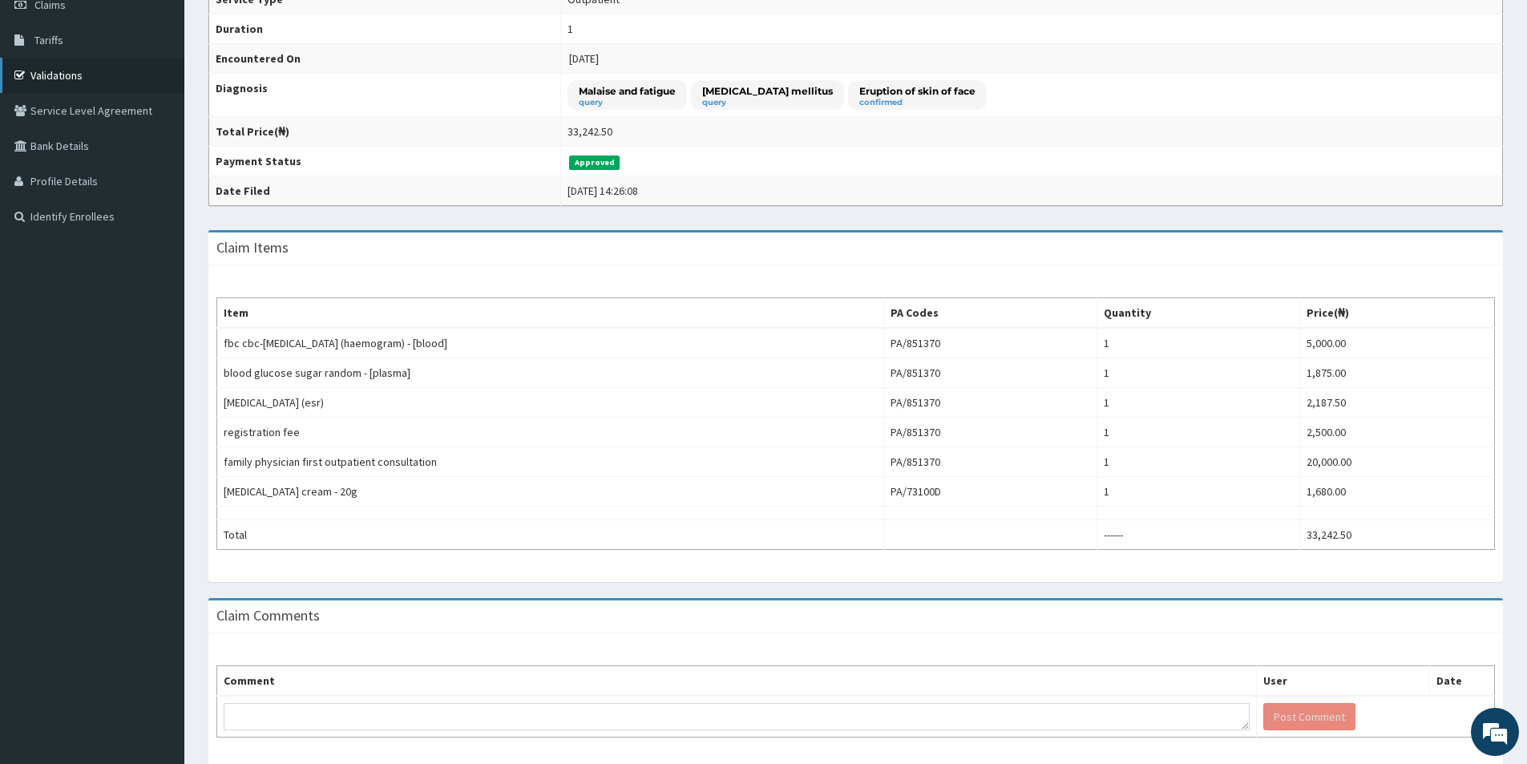
click at [52, 74] on link "Validations" at bounding box center [92, 75] width 184 height 35
